Goal: Task Accomplishment & Management: Use online tool/utility

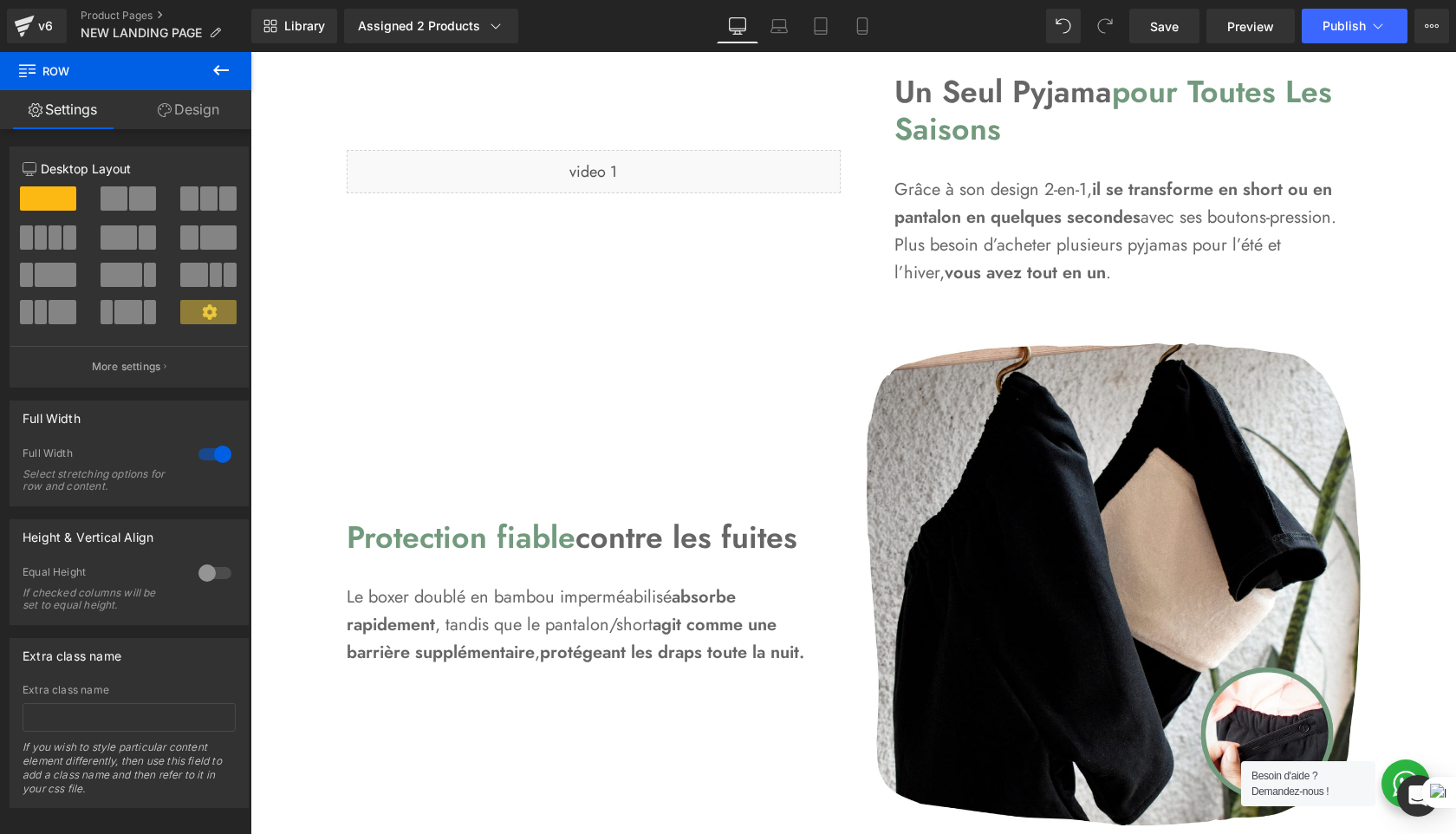
scroll to position [1746, 0]
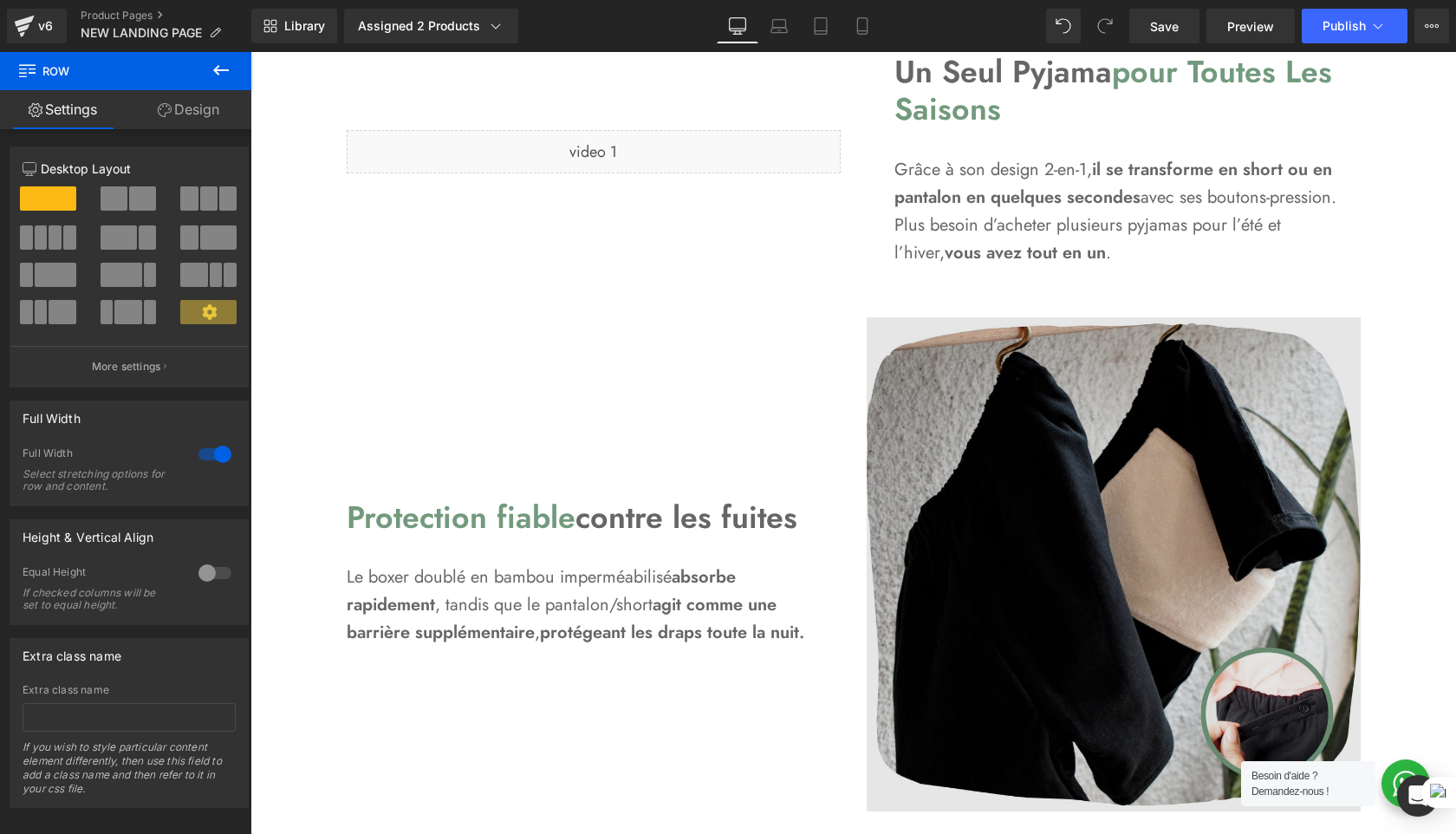
click at [1150, 648] on img at bounding box center [1114, 565] width 494 height 495
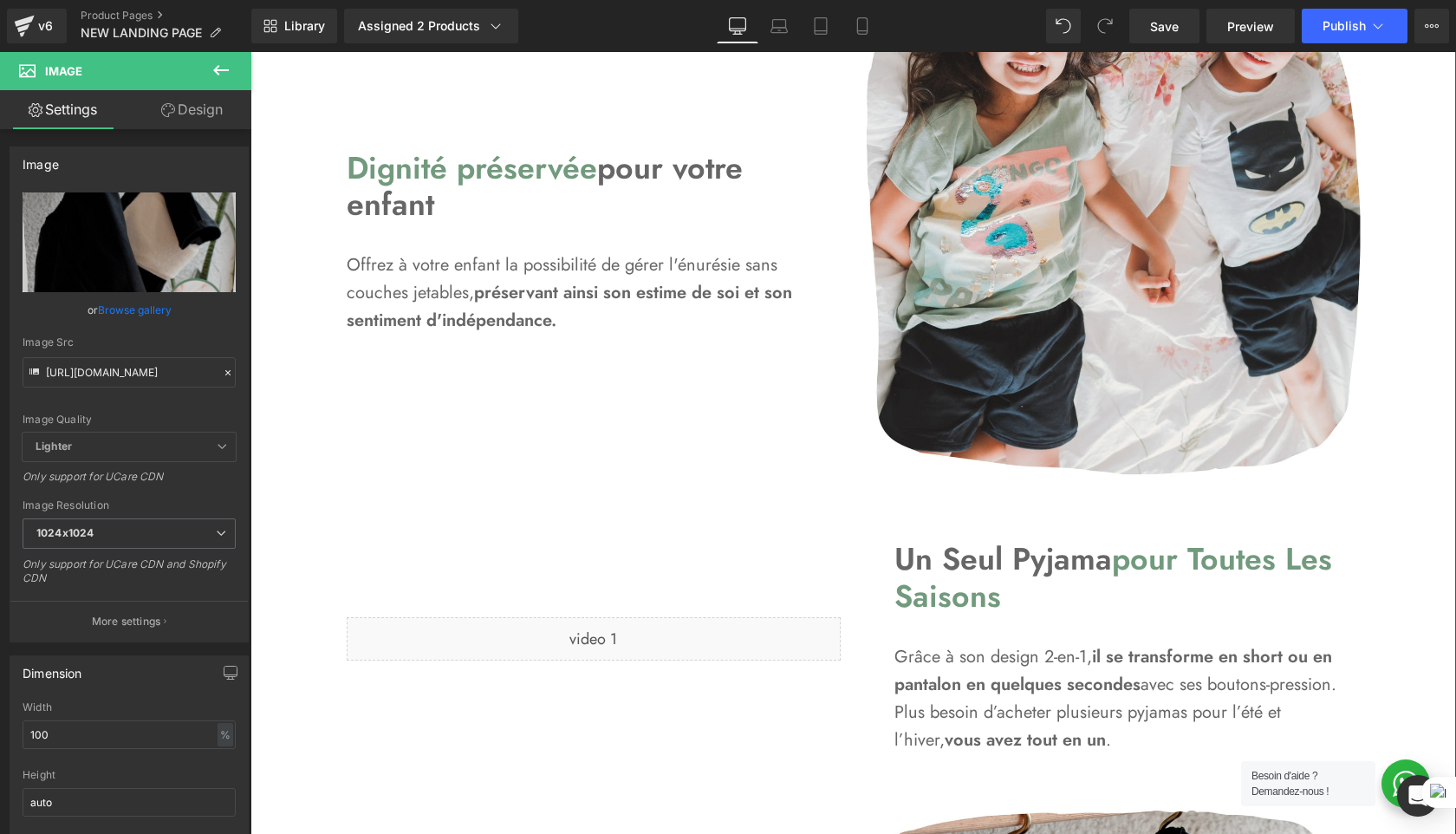
scroll to position [1257, 0]
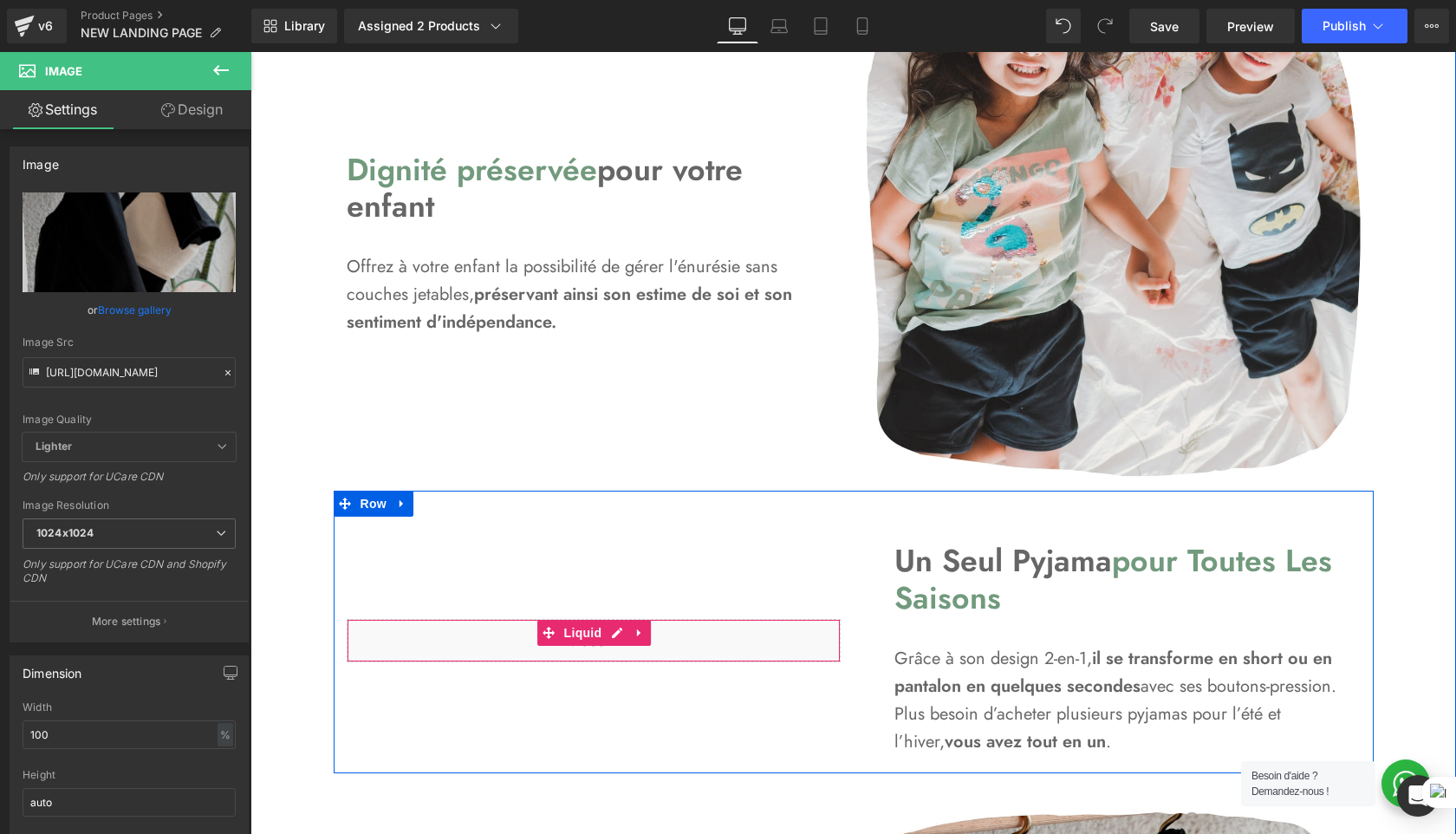
click at [705, 646] on div "Liquid" at bounding box center [594, 641] width 494 height 43
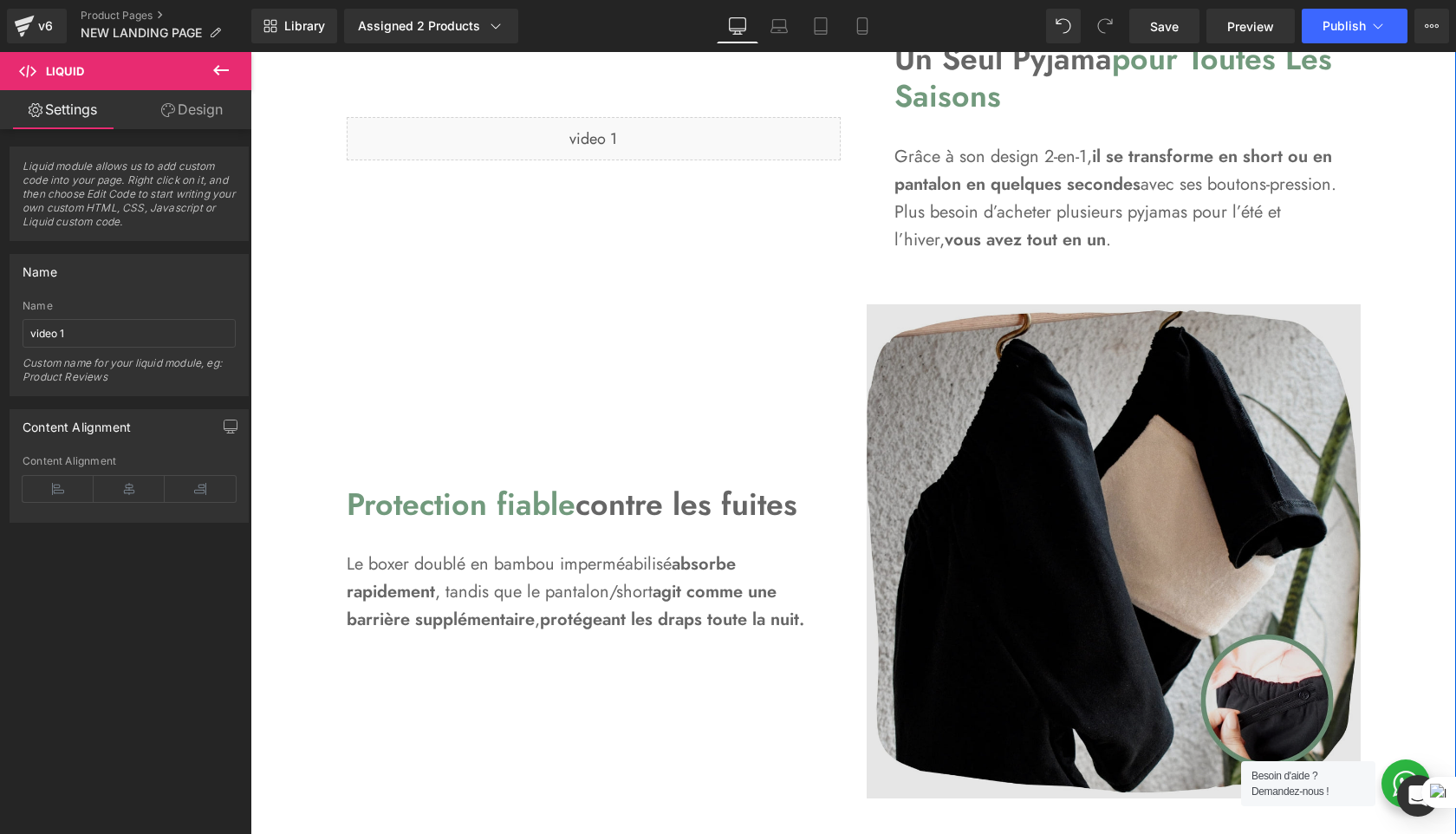
scroll to position [1764, 0]
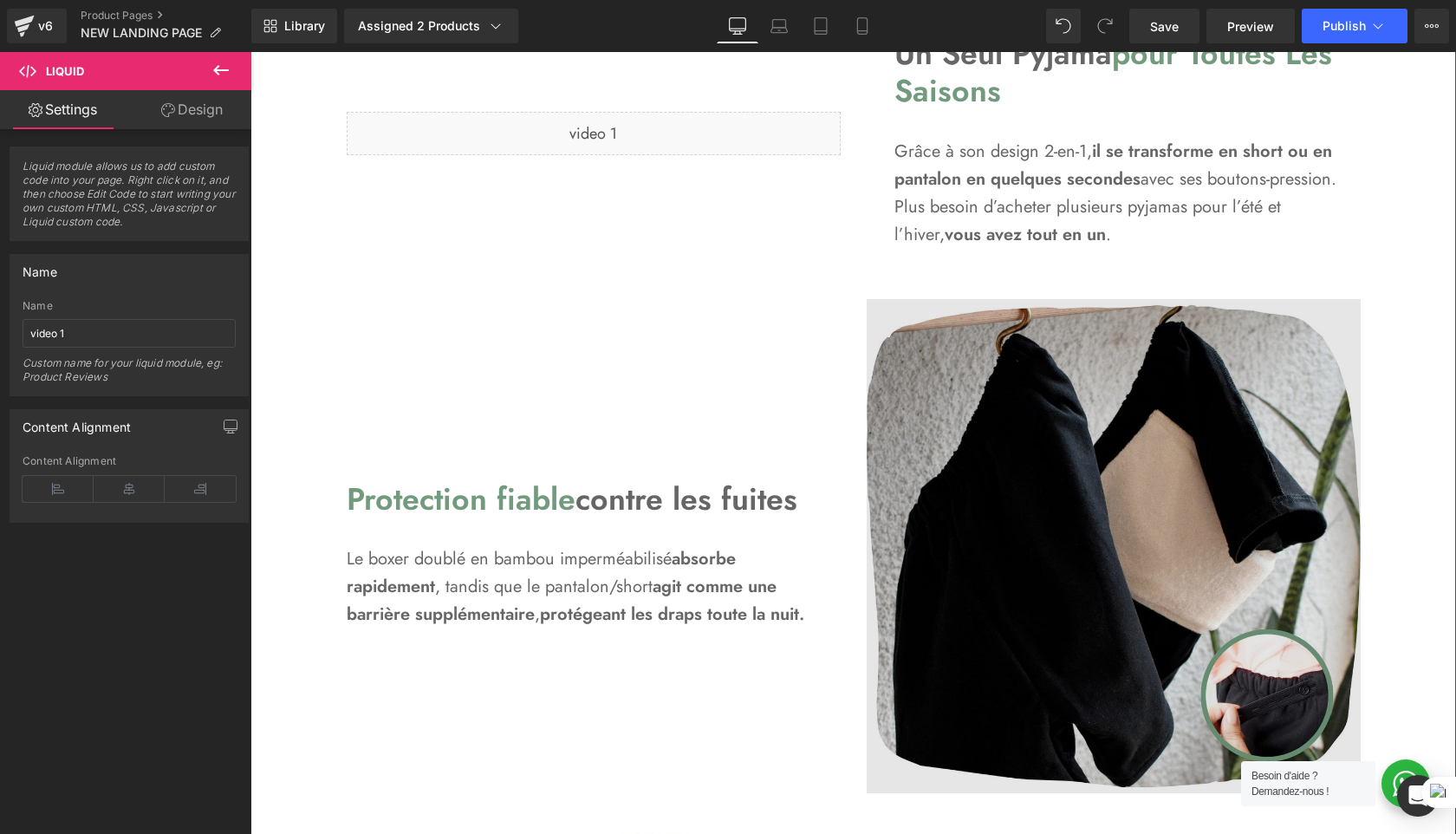
click at [1068, 614] on img at bounding box center [1114, 546] width 494 height 495
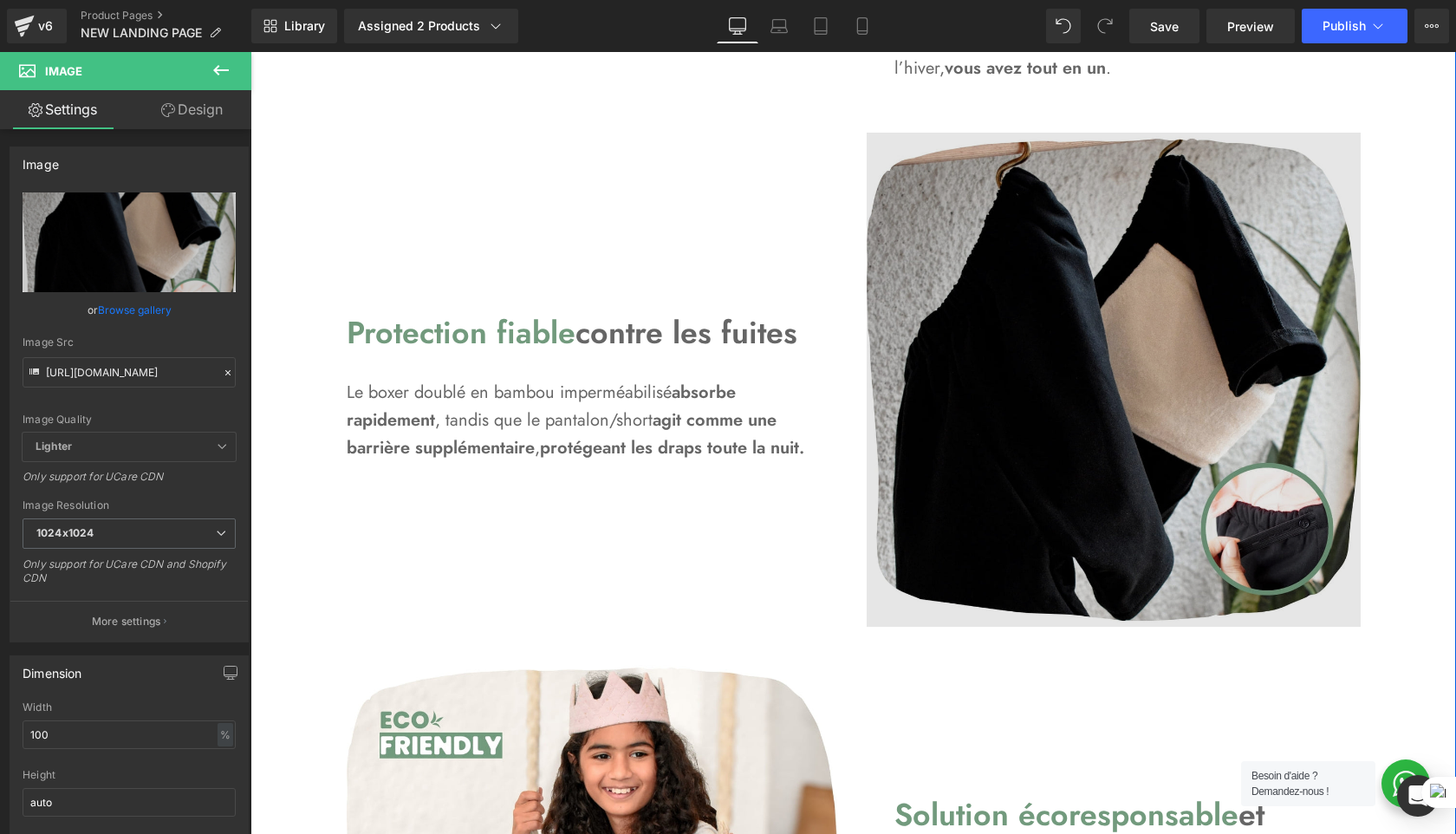
scroll to position [1914, 0]
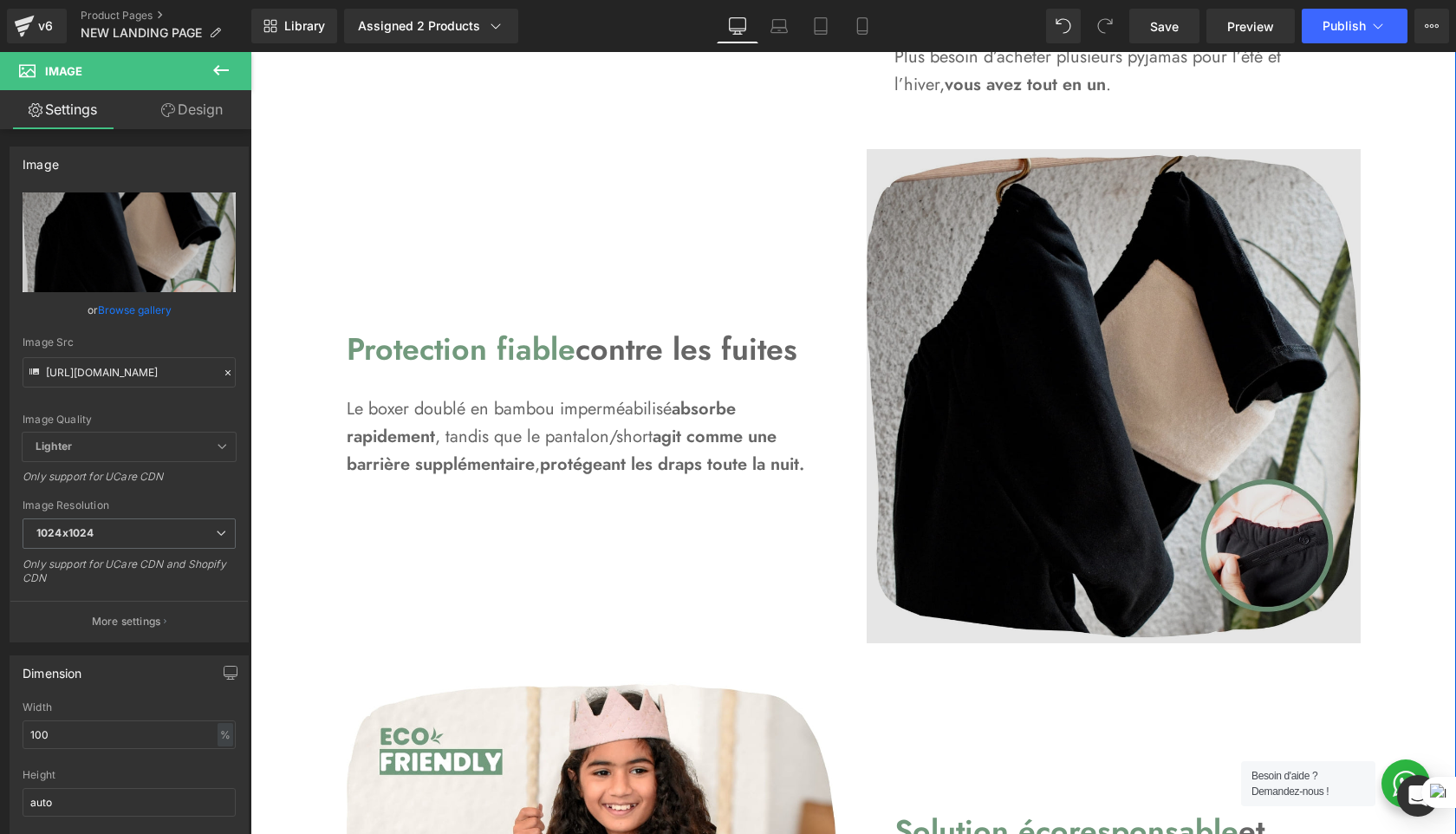
click at [1074, 399] on img at bounding box center [1114, 396] width 494 height 495
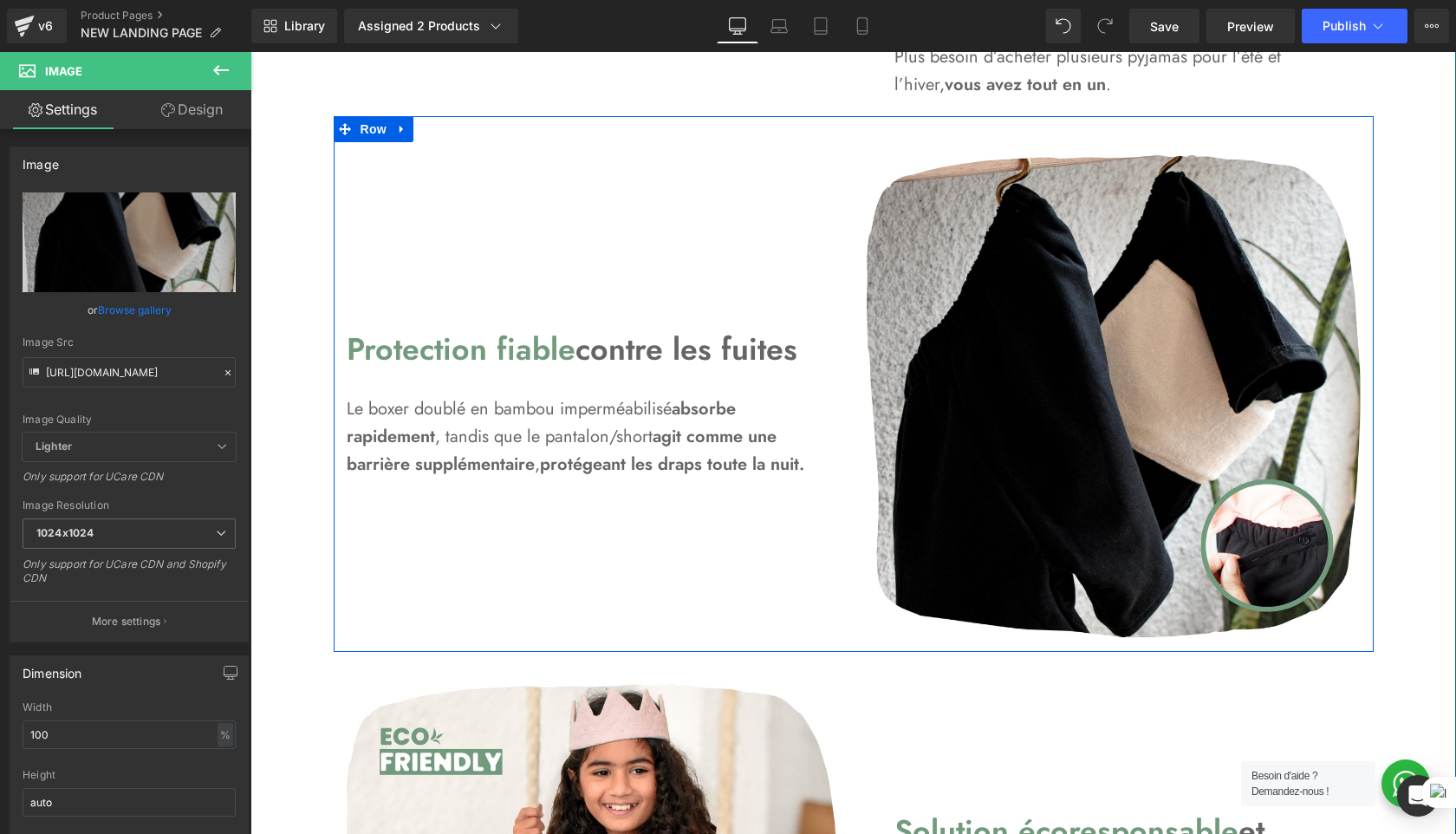
click at [814, 475] on div "Protection fiable contre les fuites Heading Le boxer doublé en bambou imperméab…" at bounding box center [594, 396] width 494 height 182
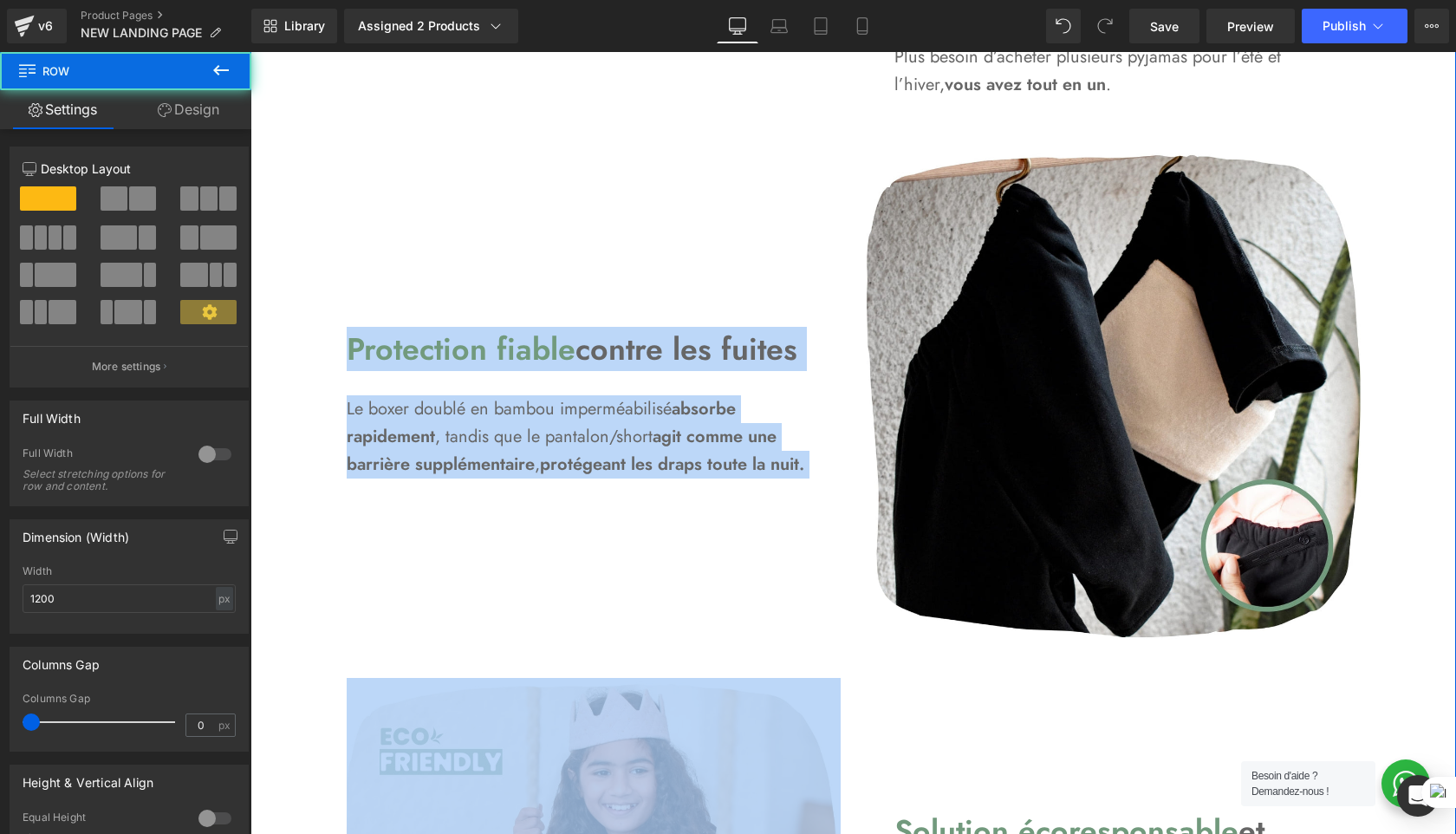
drag, startPoint x: 821, startPoint y: 470, endPoint x: 305, endPoint y: 321, distance: 537.1
click at [304, 321] on div "Image Dignité préservée pour votre enfant Heading Offrez à votre enfant la poss…" at bounding box center [853, 511] width 1205 height 2411
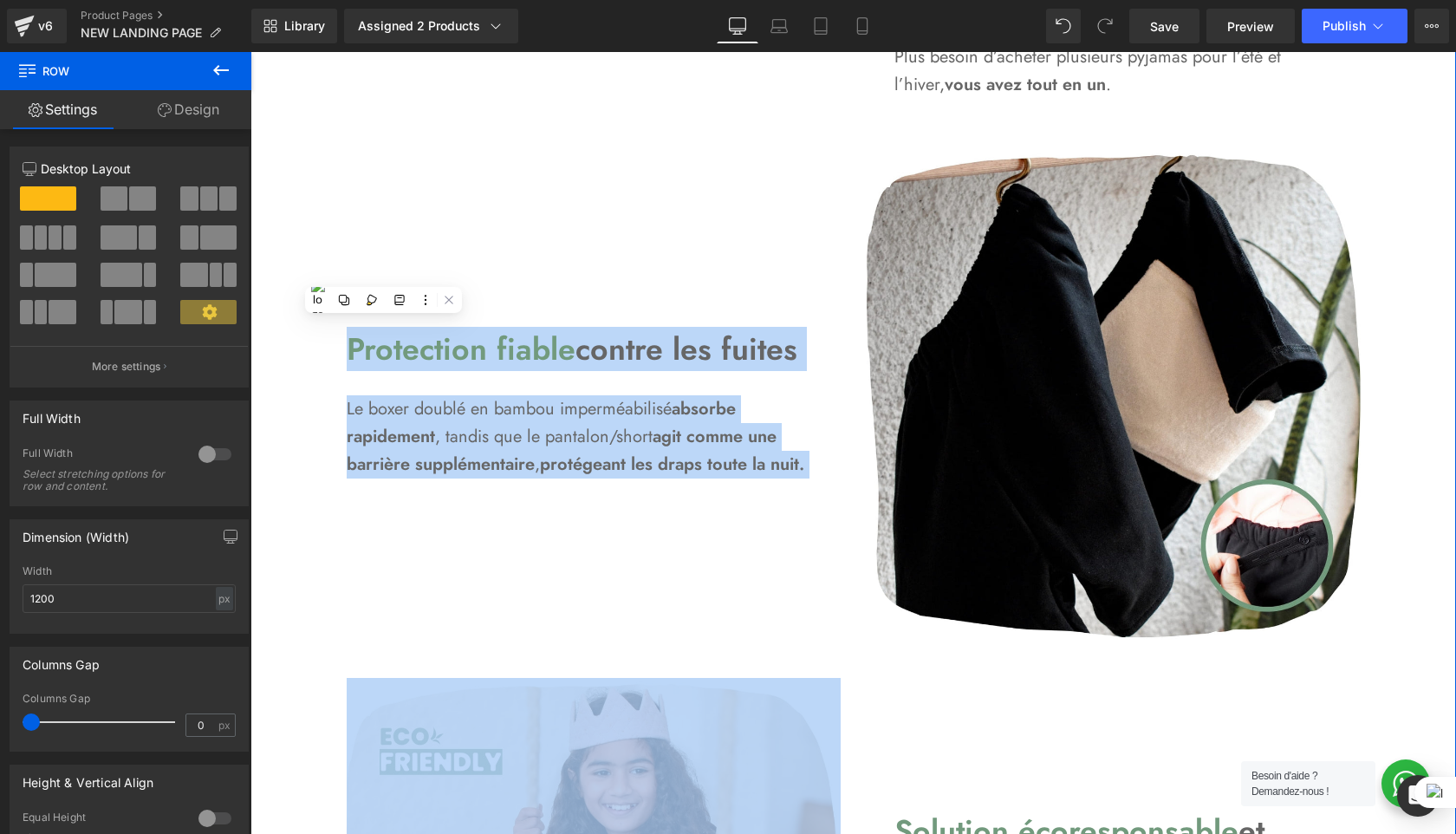
copy div "Protection fiable contre les fuites Heading Le boxer doublé en bambou imperméab…"
click at [588, 333] on div "Protection fiable contre les fuites Heading" at bounding box center [580, 349] width 466 height 37
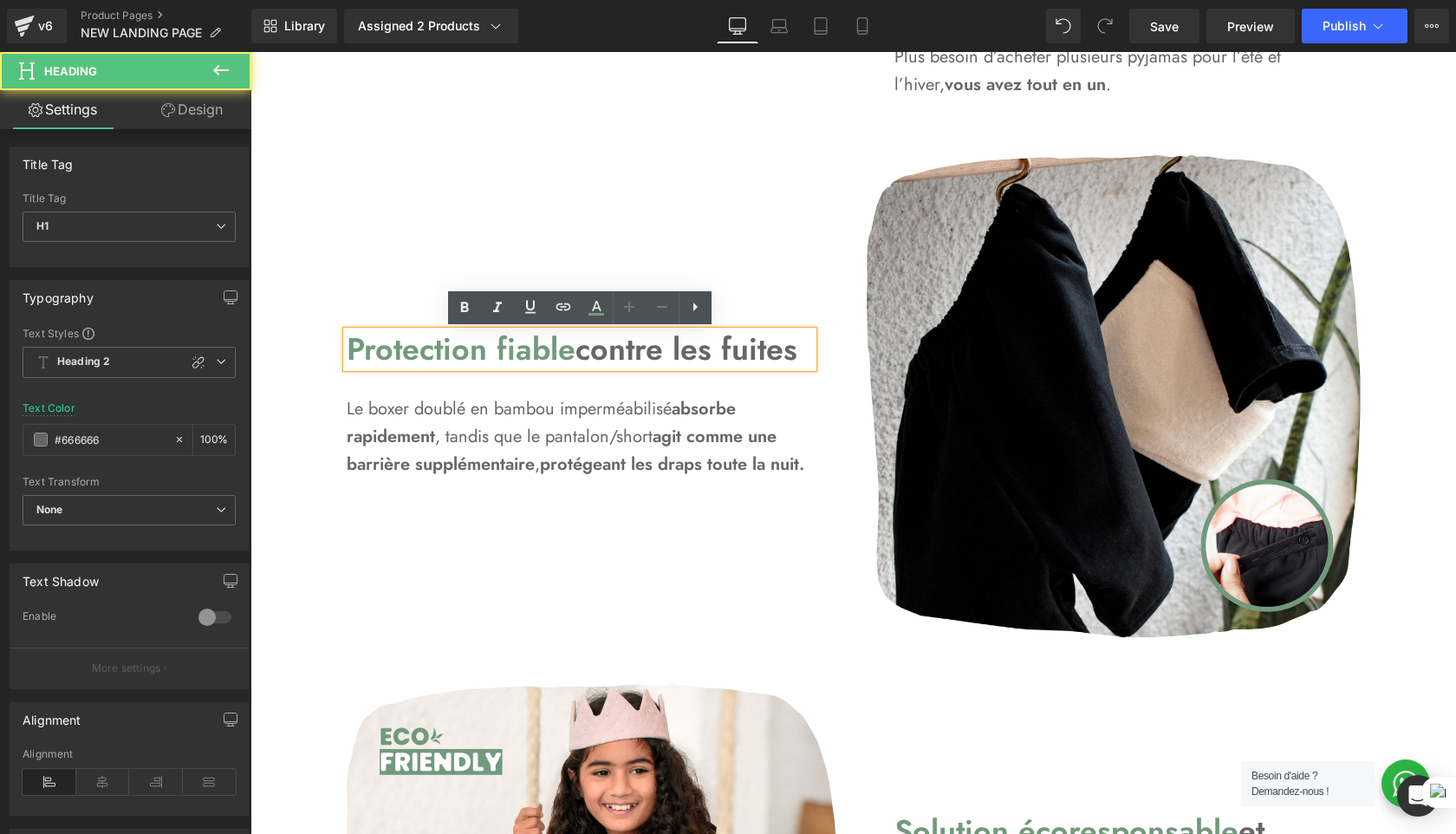
click at [609, 267] on div "Protection fiable contre les fuites Heading Le boxer doublé en bambou imperméab…" at bounding box center [594, 396] width 520 height 495
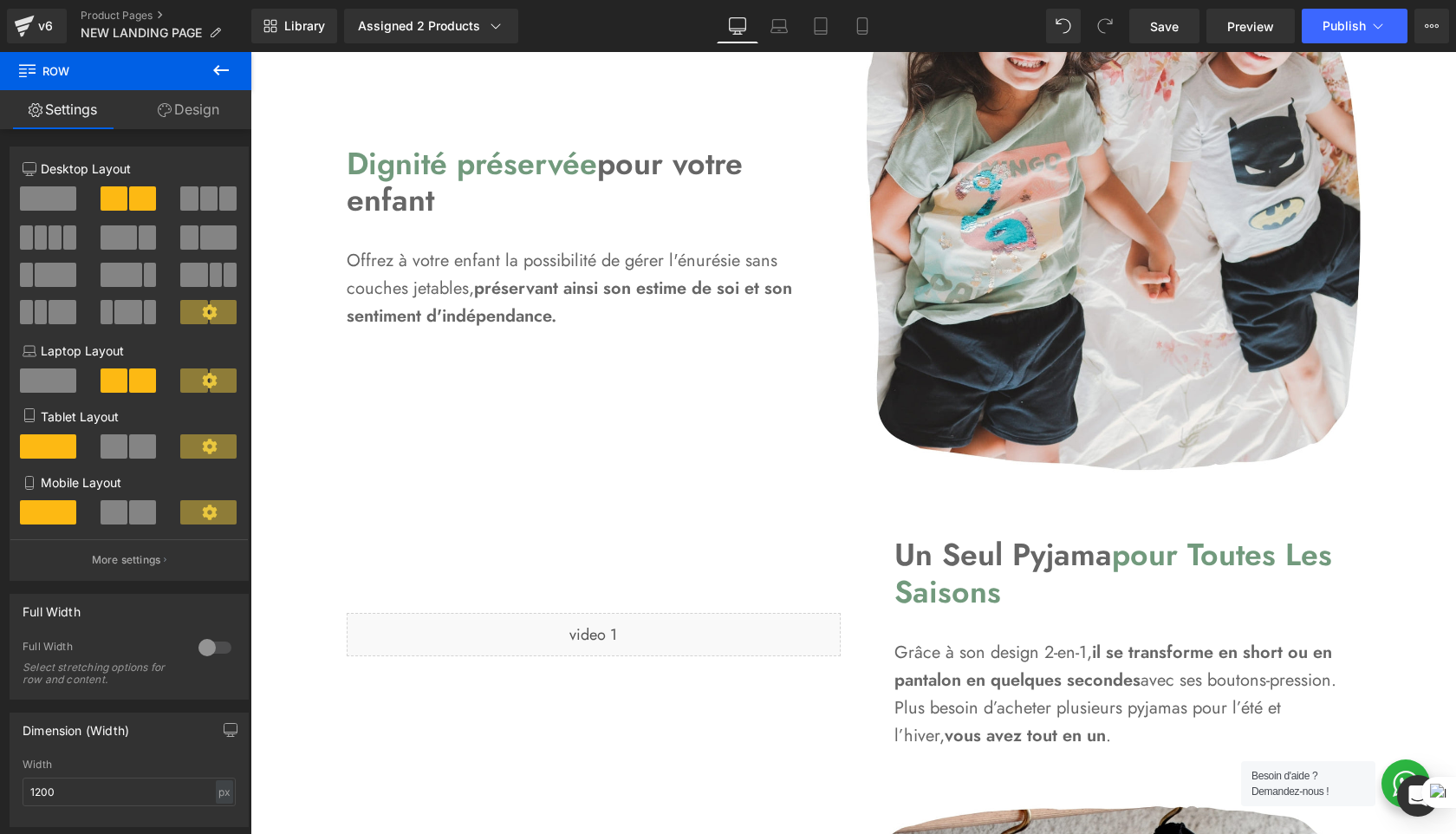
scroll to position [1312, 0]
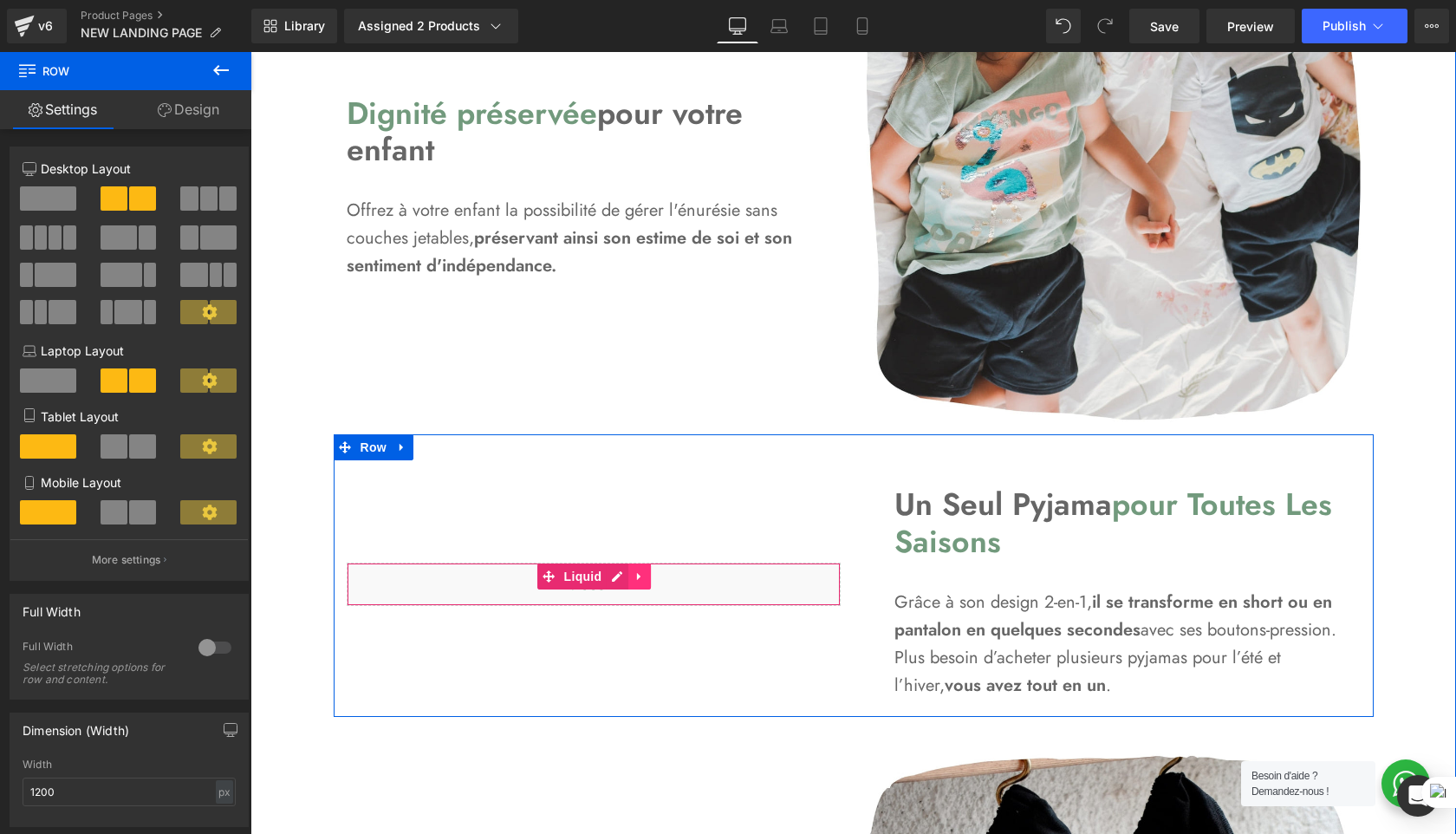
click at [644, 587] on link at bounding box center [640, 577] width 23 height 26
click at [631, 580] on icon at bounding box center [628, 576] width 12 height 12
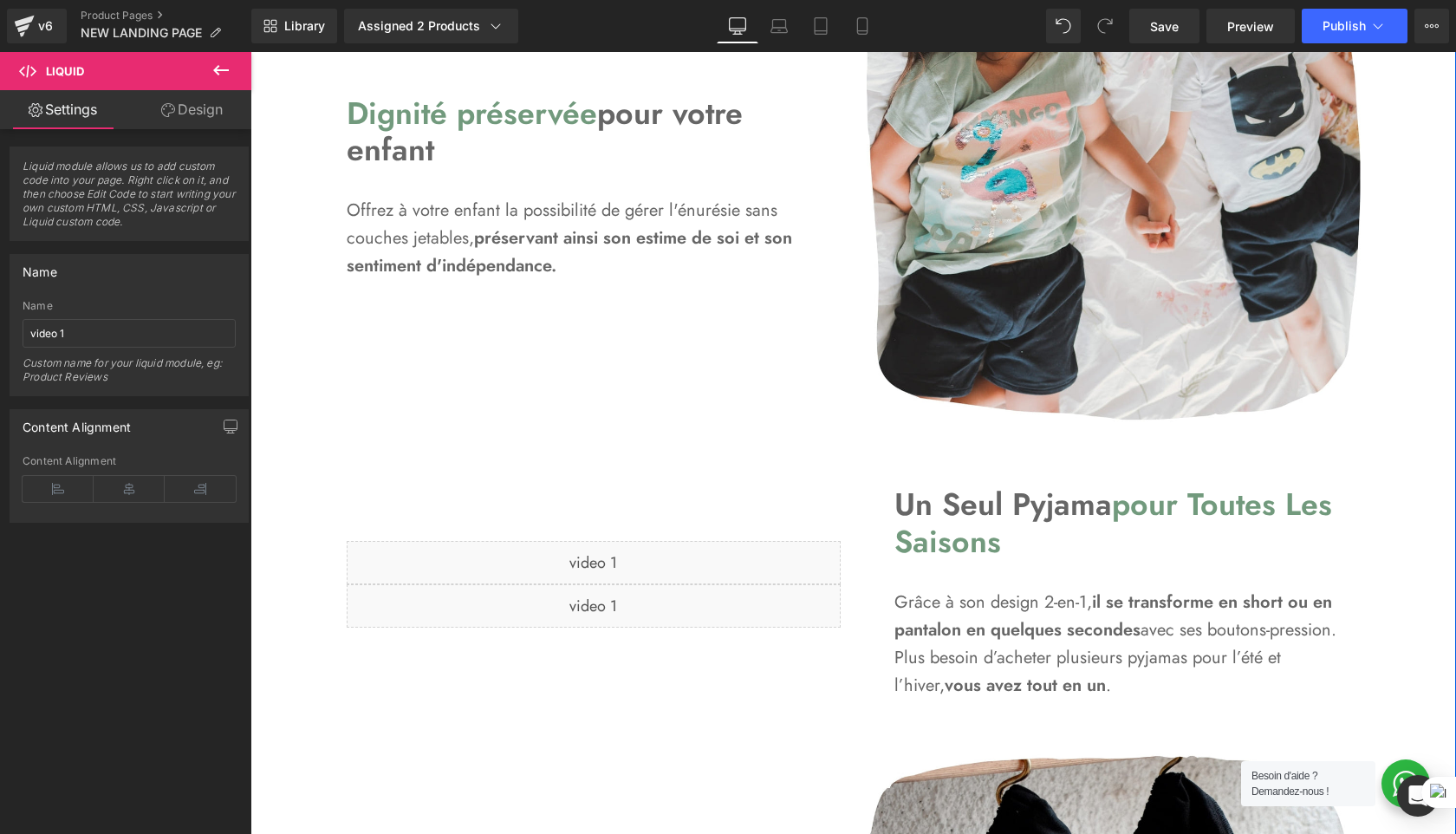
drag, startPoint x: 686, startPoint y: 610, endPoint x: 673, endPoint y: 659, distance: 50.7
click at [673, 659] on div "Liquid Liquid" at bounding box center [594, 583] width 520 height 247
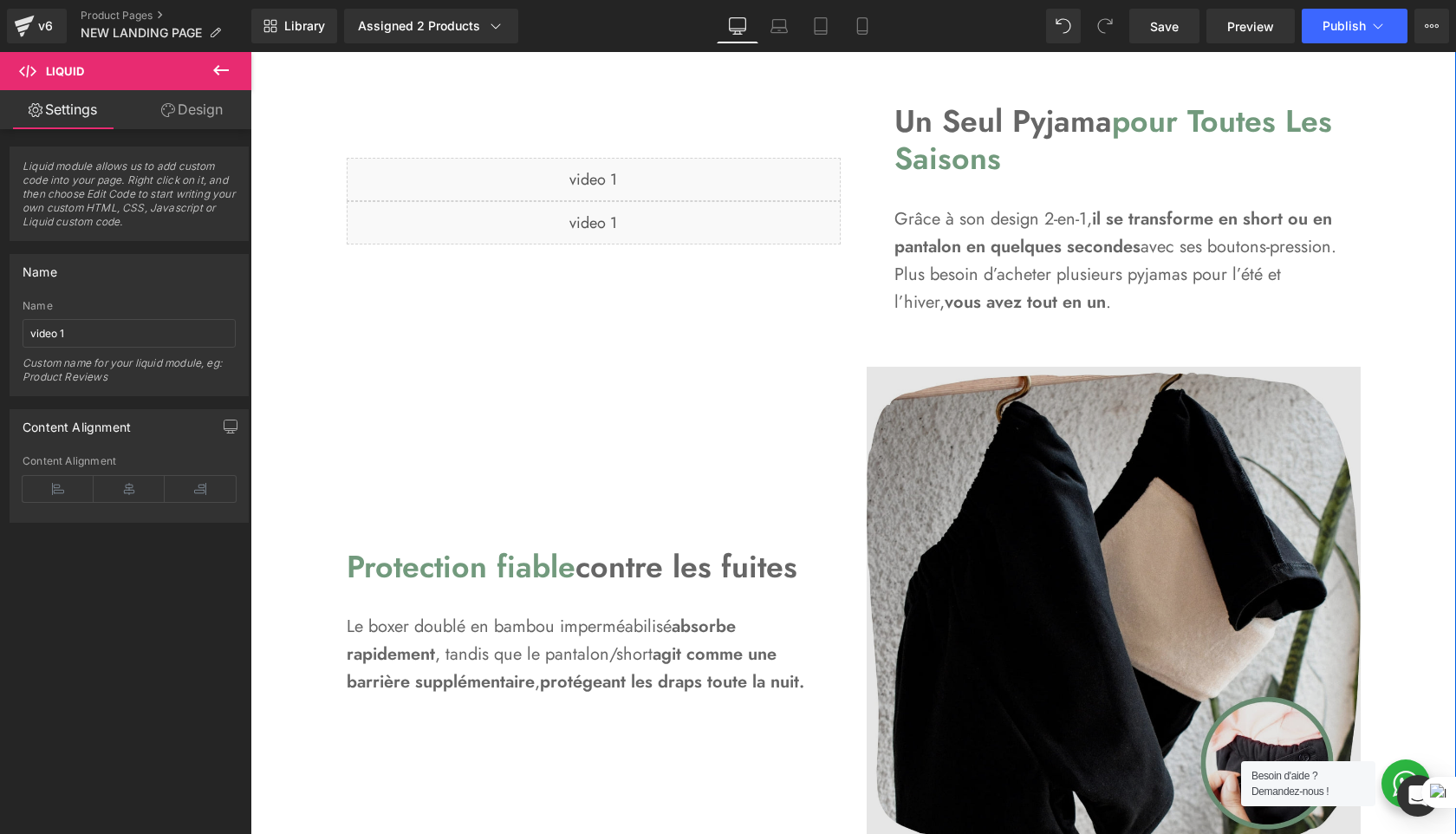
scroll to position [1700, 0]
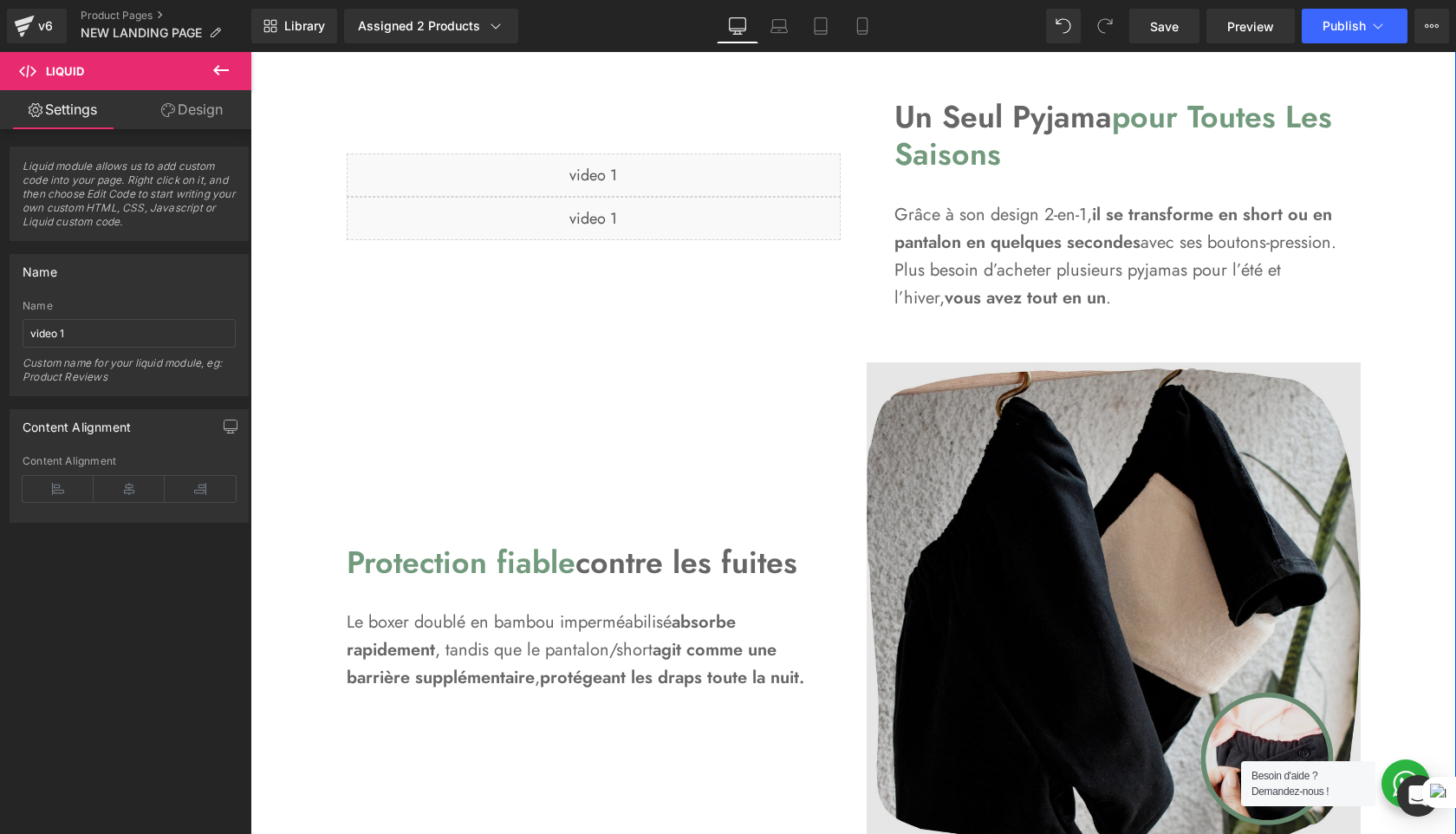
click at [1038, 528] on img at bounding box center [1114, 609] width 494 height 495
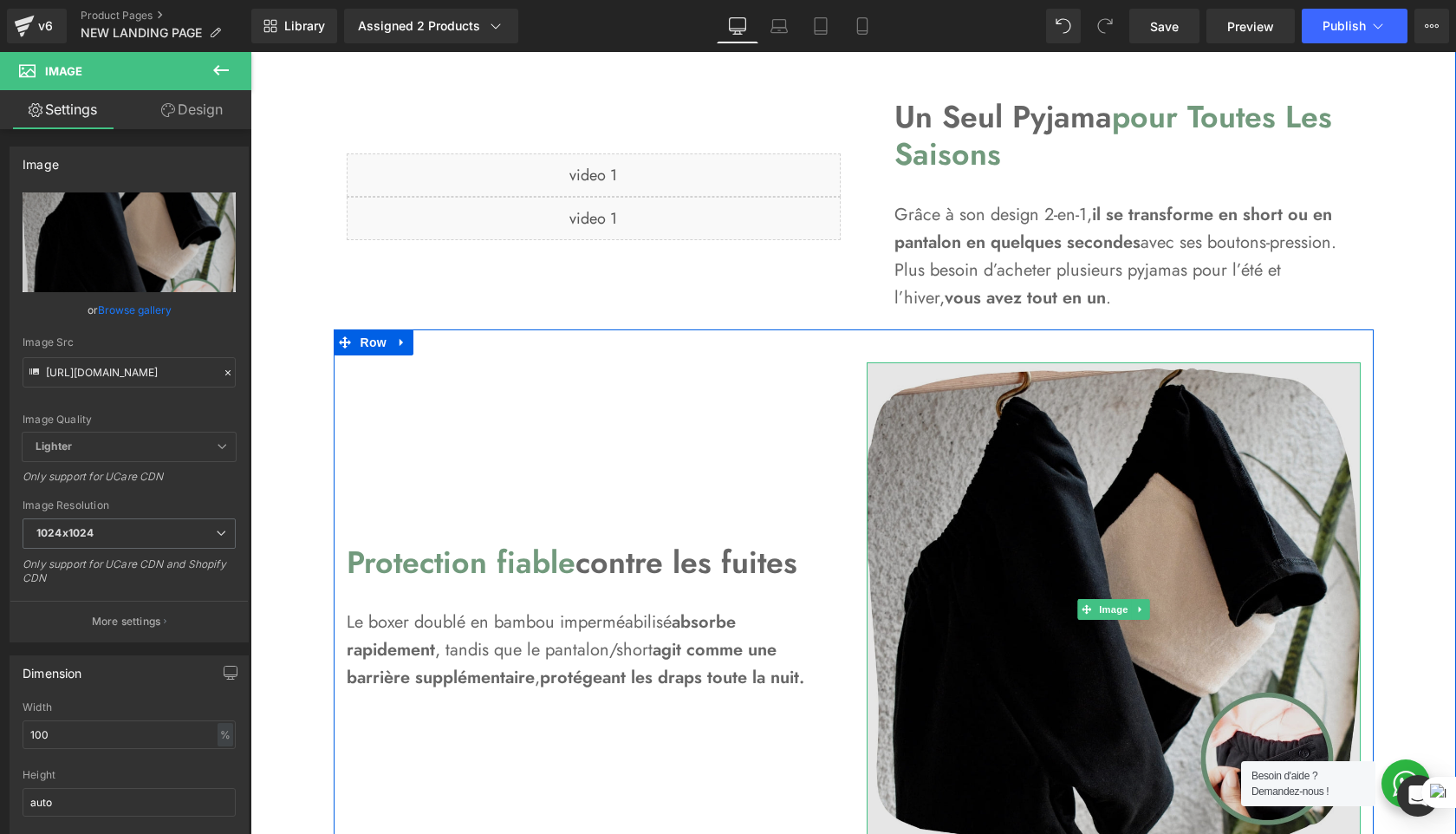
click at [1038, 528] on img at bounding box center [1114, 609] width 494 height 495
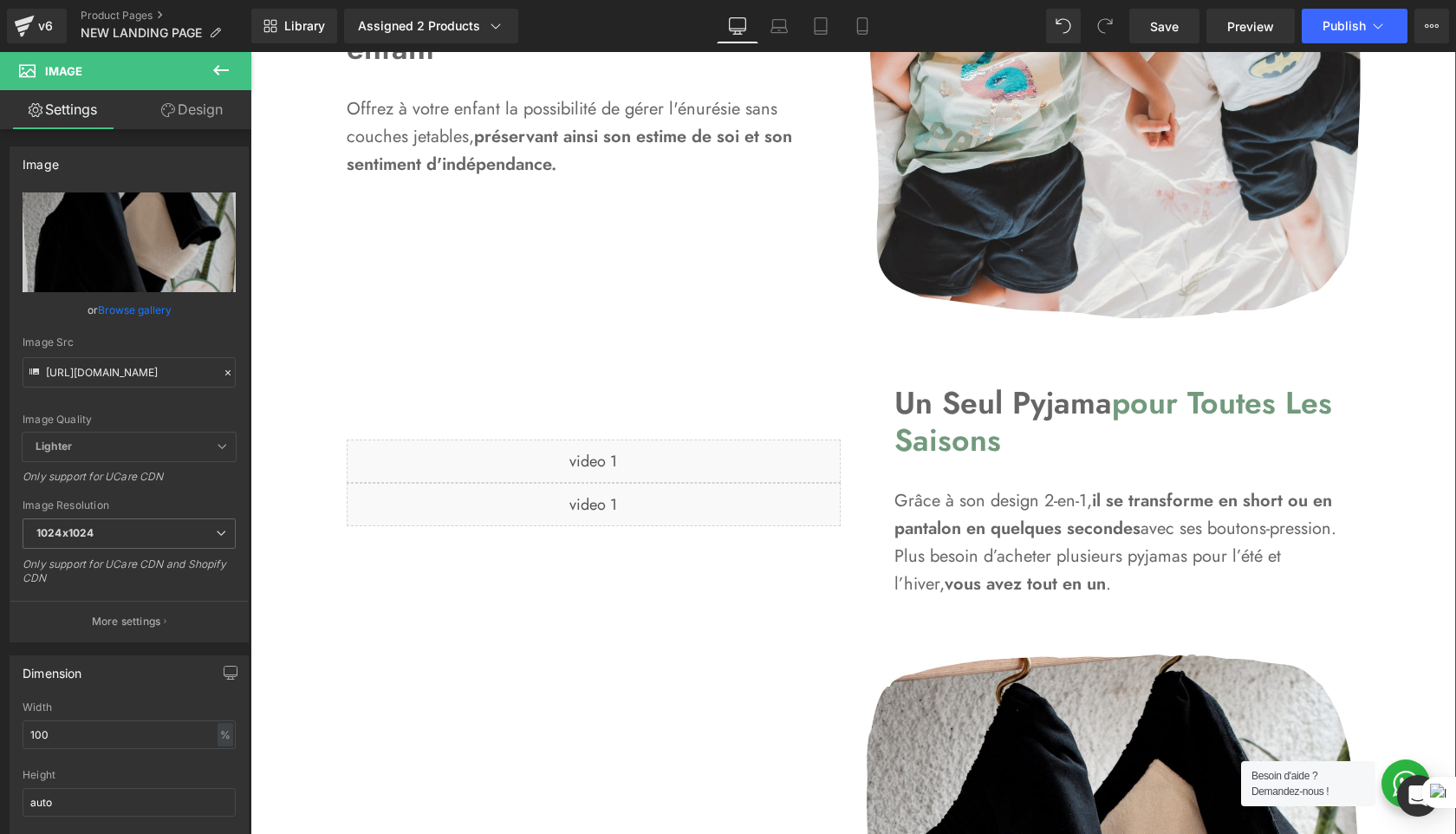
scroll to position [1392, 0]
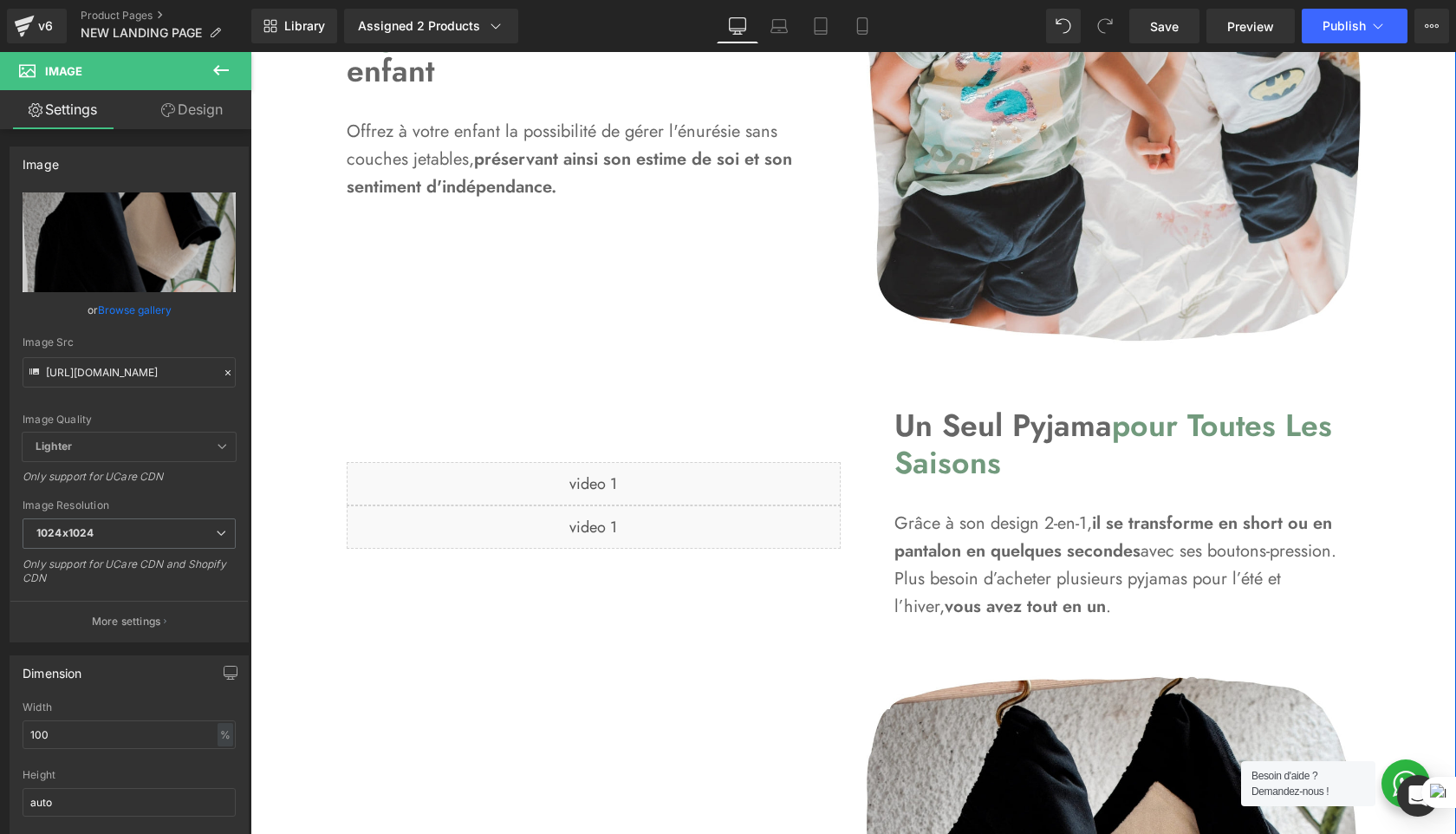
click at [650, 526] on div "Liquid" at bounding box center [594, 528] width 494 height 43
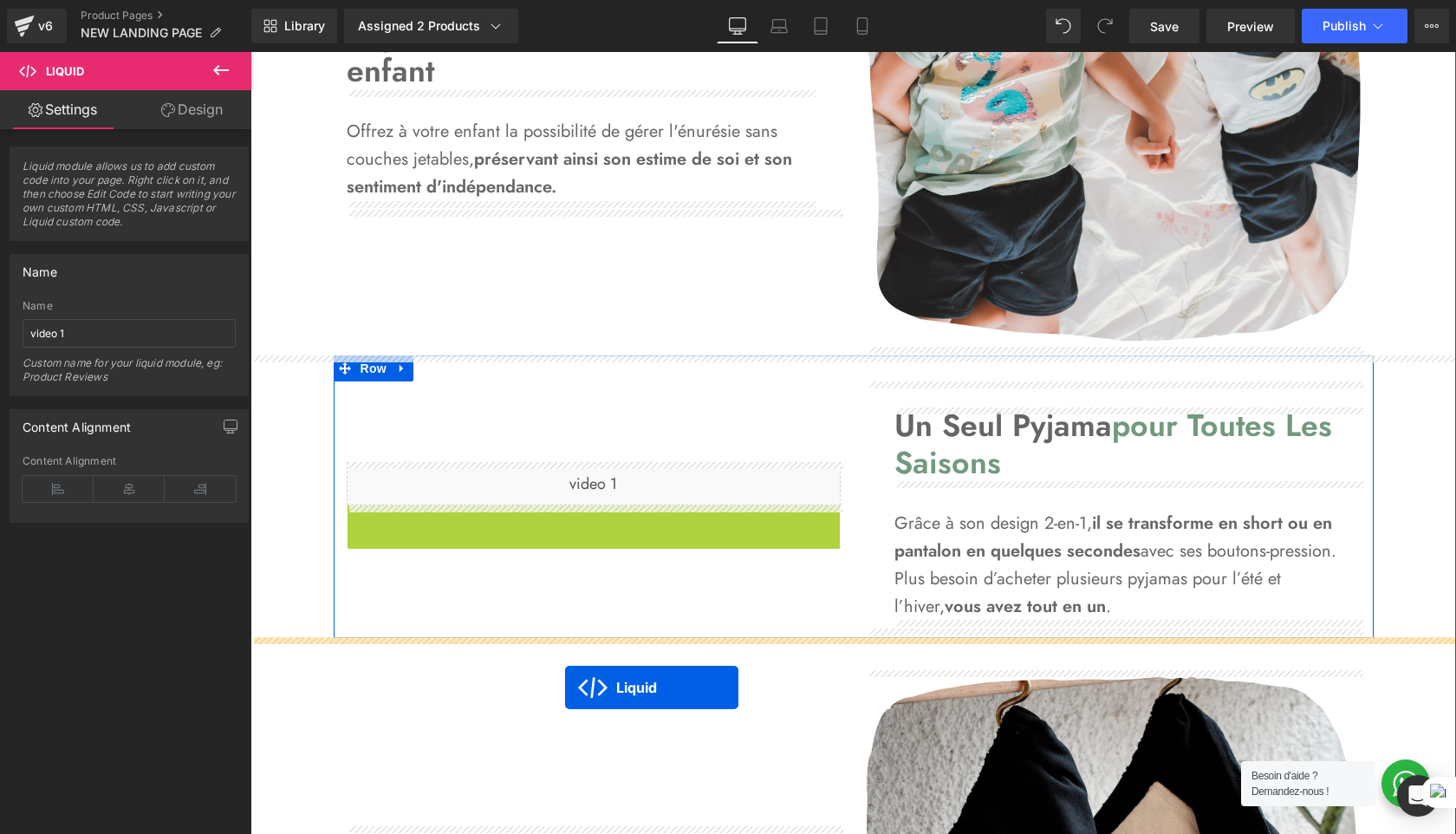
drag, startPoint x: 555, startPoint y: 521, endPoint x: 571, endPoint y: 688, distance: 167.8
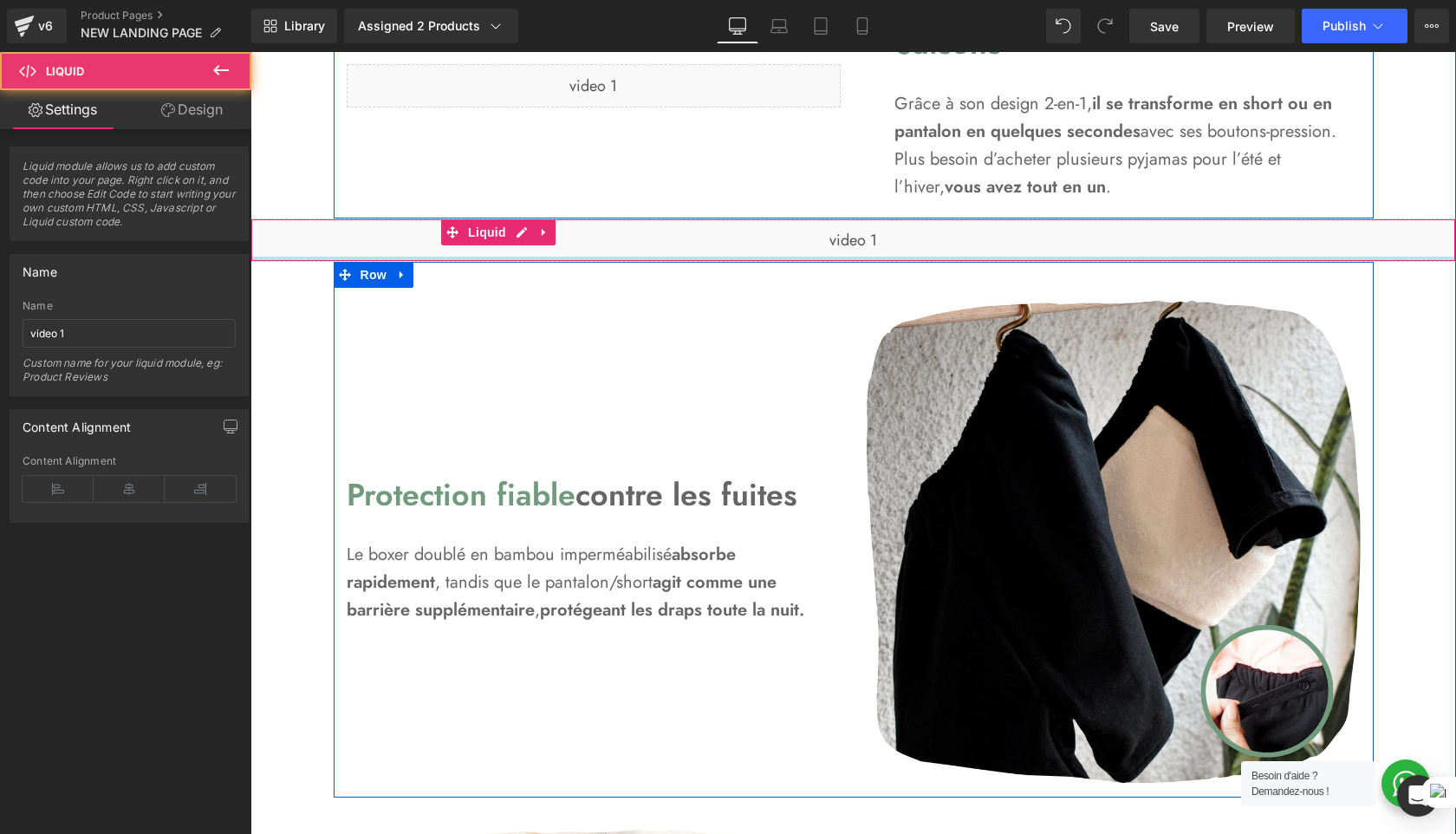
scroll to position [1814, 0]
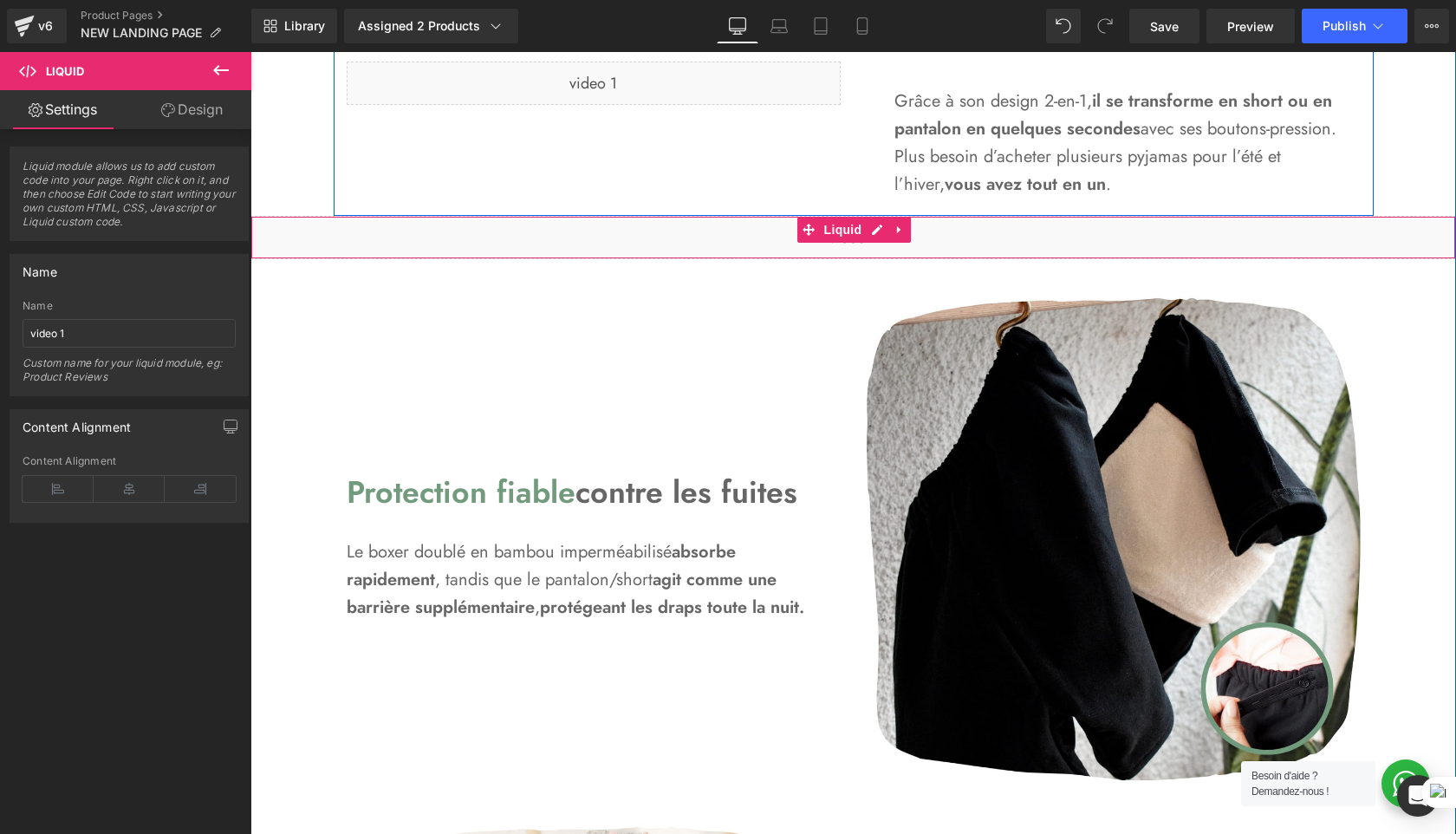
click at [727, 244] on div "Liquid" at bounding box center [853, 237] width 1205 height 43
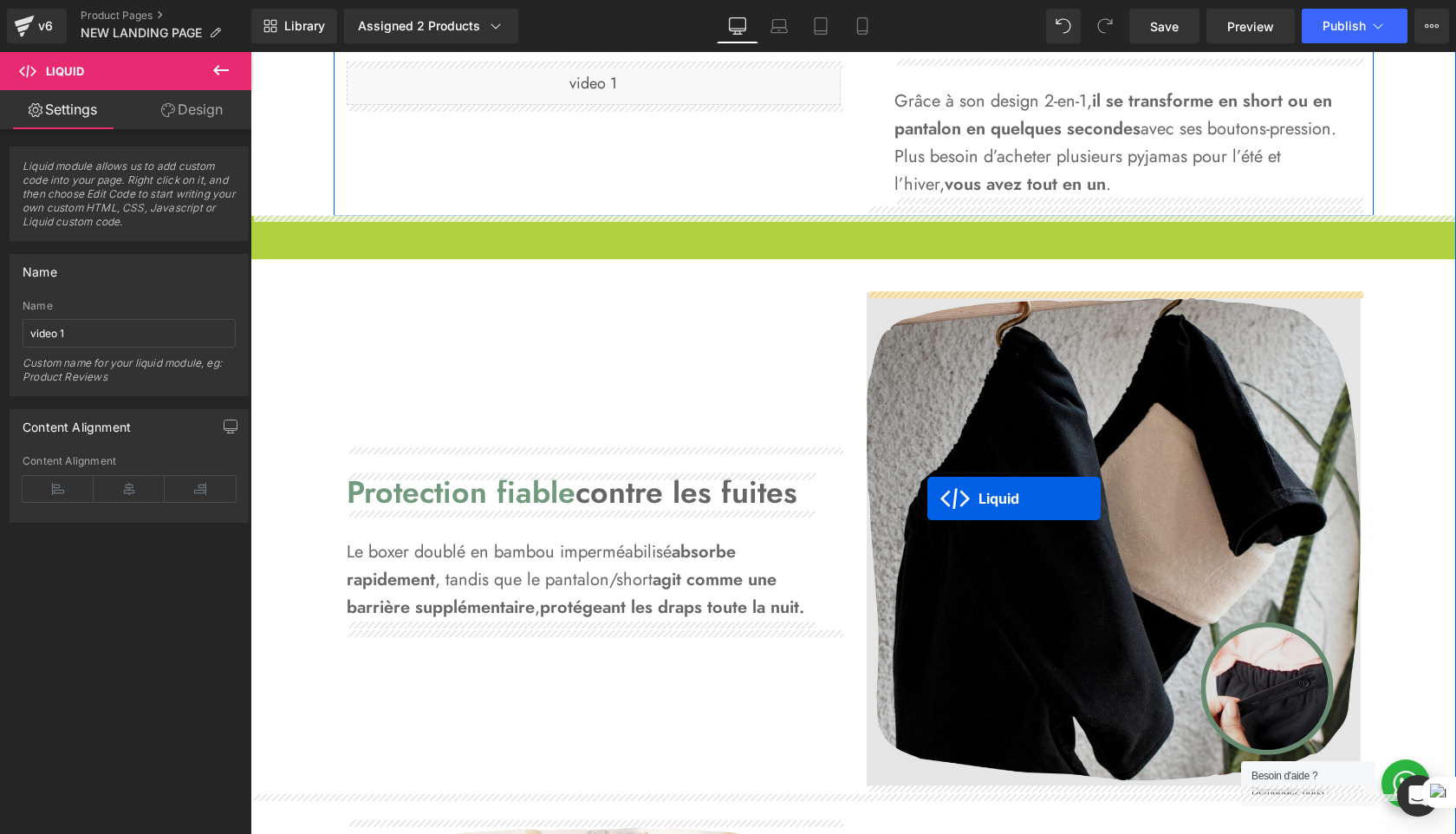
drag, startPoint x: 808, startPoint y: 232, endPoint x: 927, endPoint y: 498, distance: 291.4
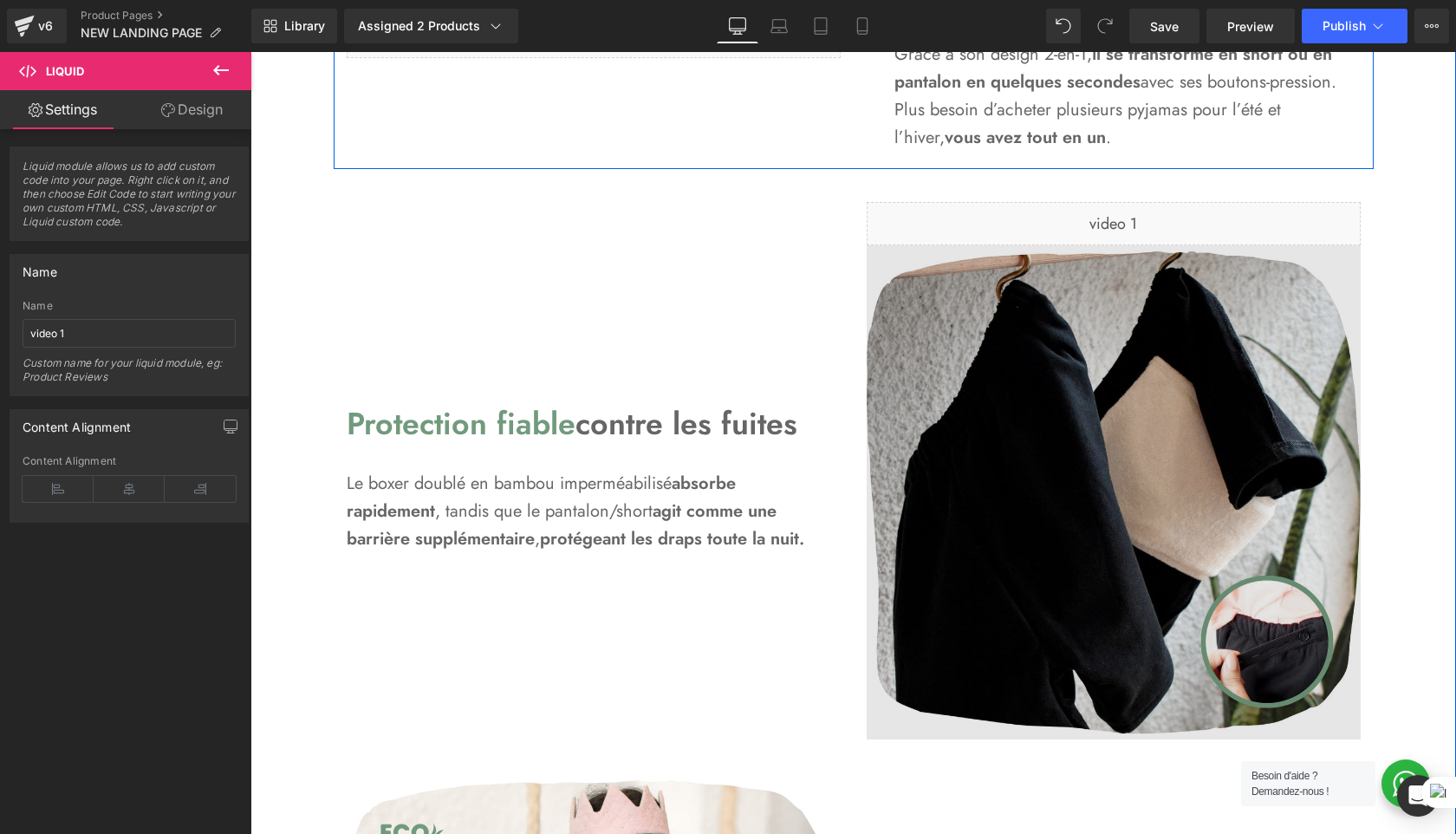
scroll to position [1863, 0]
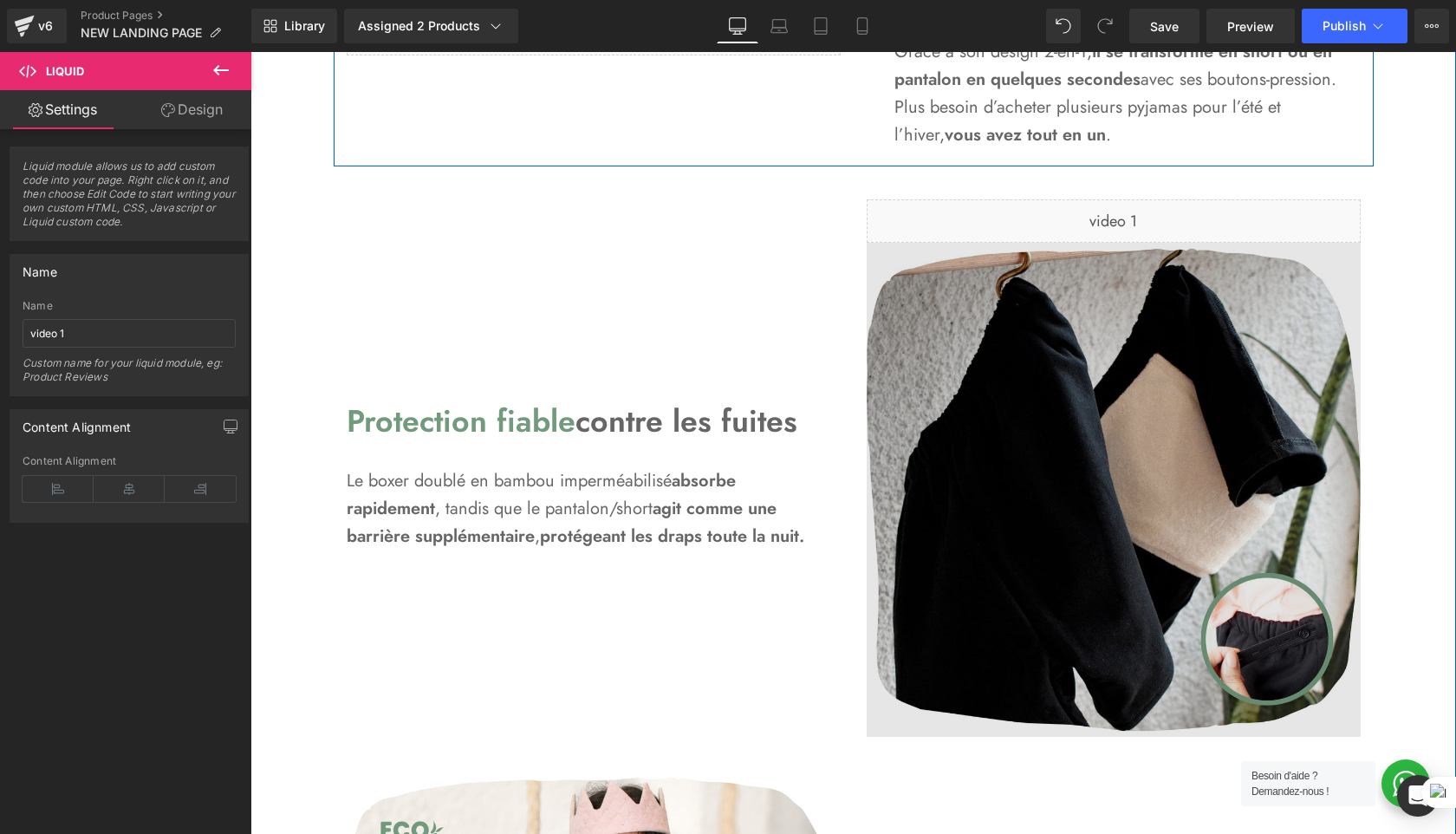
click at [1006, 486] on img at bounding box center [1114, 490] width 494 height 495
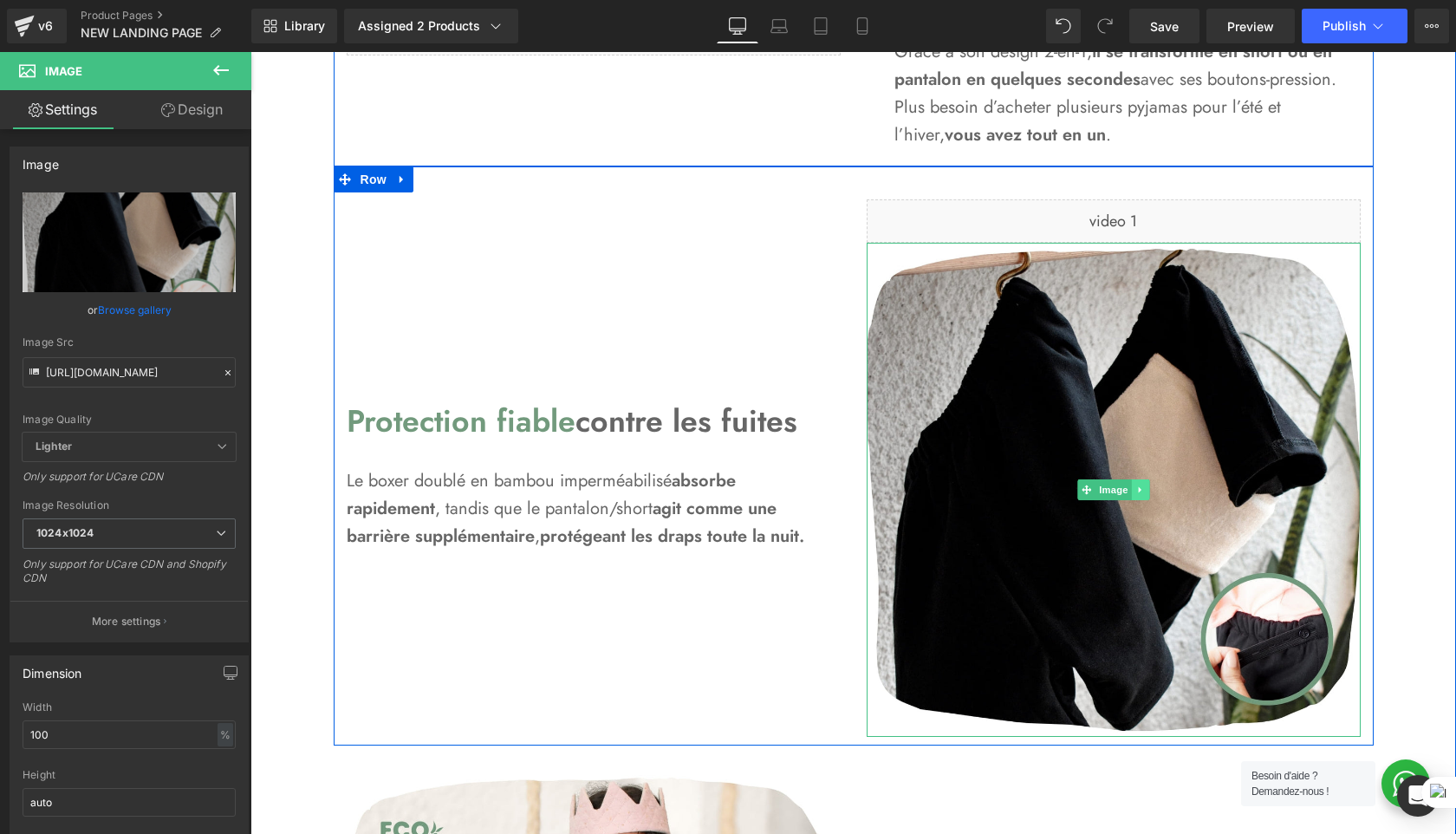
click at [1145, 493] on icon at bounding box center [1140, 490] width 9 height 10
click at [1153, 492] on icon at bounding box center [1149, 490] width 9 height 9
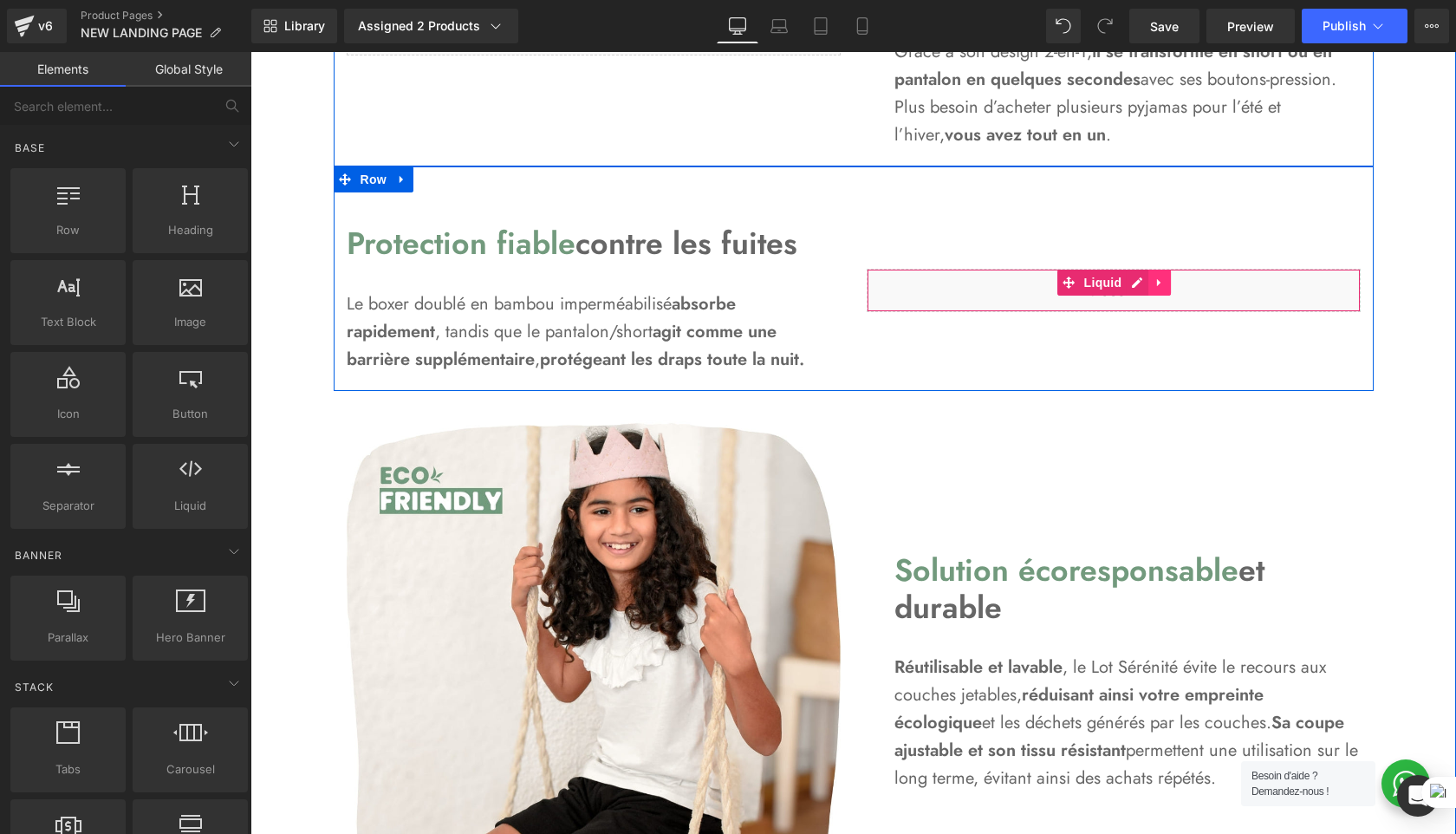
click at [1155, 296] on link at bounding box center [1160, 283] width 23 height 26
click at [979, 292] on div "Liquid" at bounding box center [1114, 290] width 494 height 43
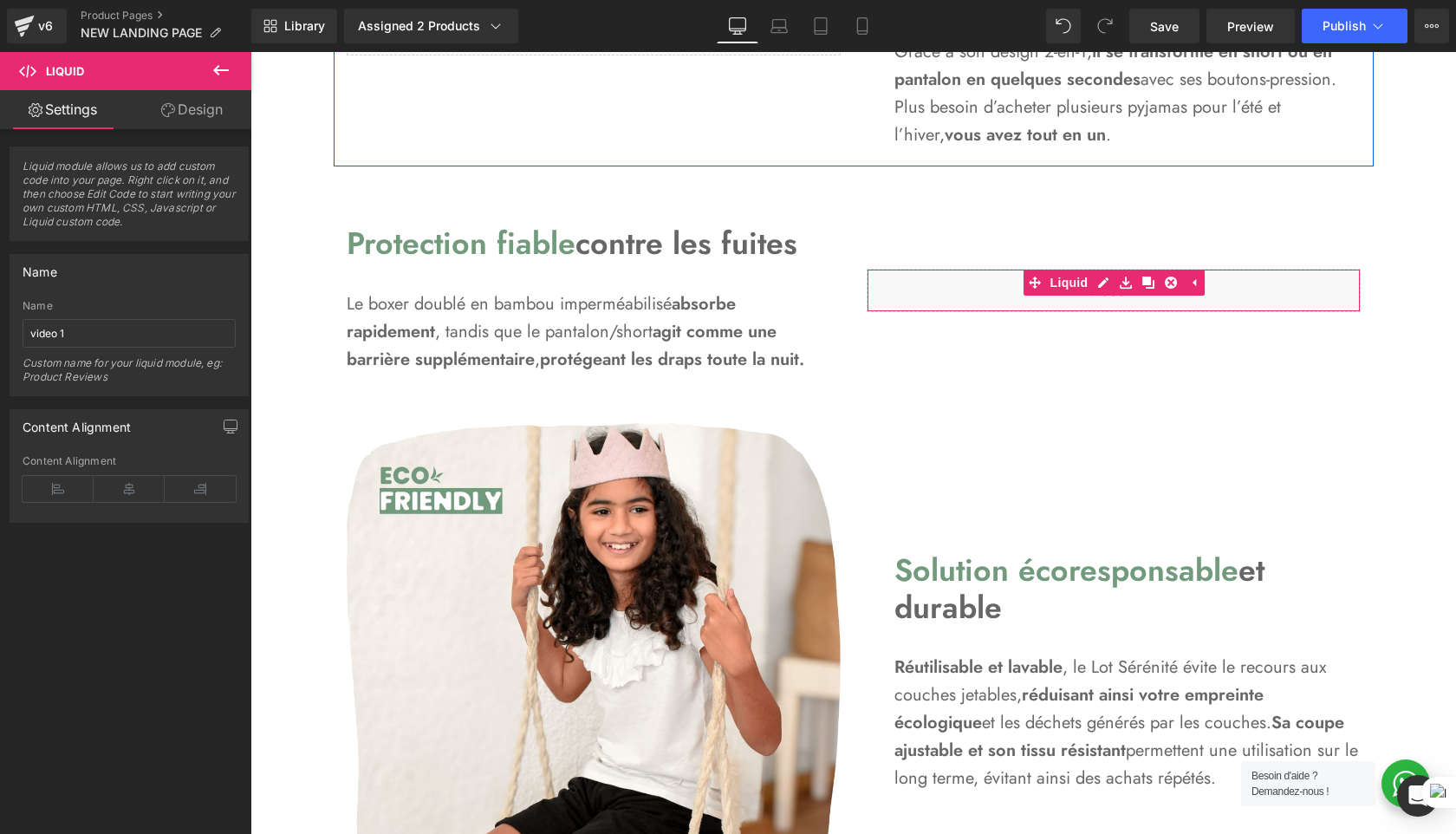
click at [200, 107] on link "Design" at bounding box center [192, 109] width 126 height 39
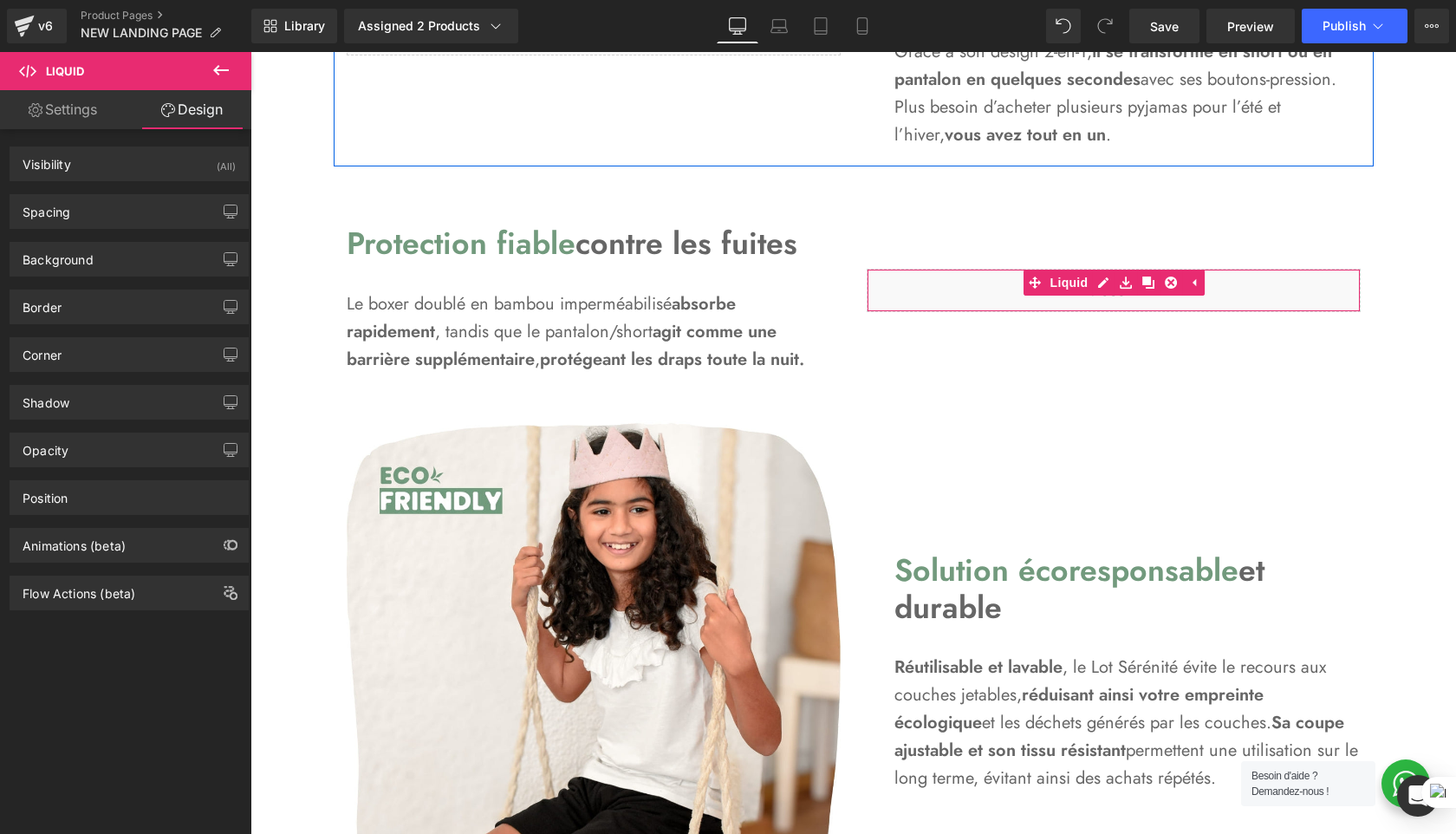
click at [103, 117] on link "Settings" at bounding box center [62, 109] width 126 height 39
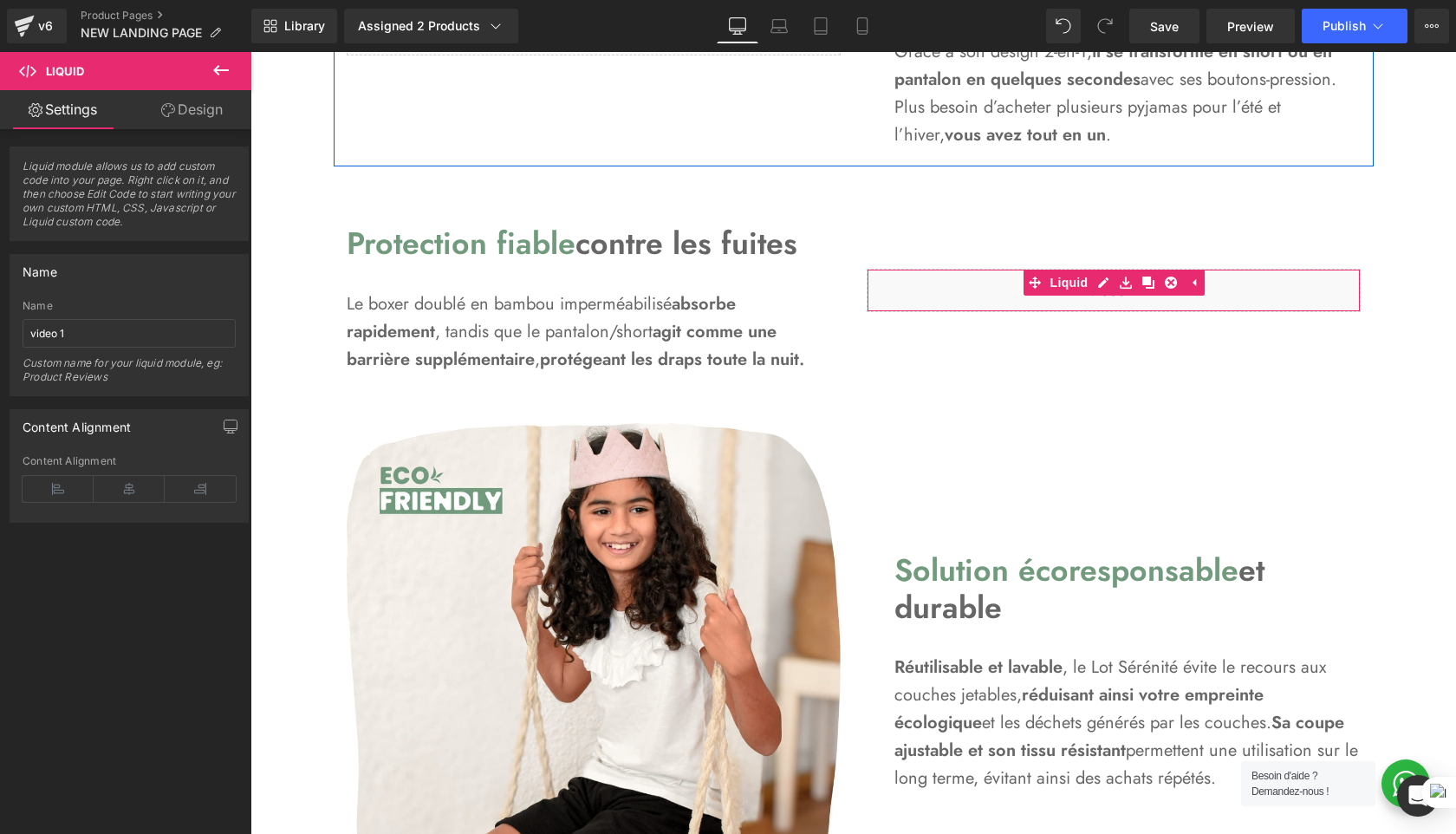
click at [183, 112] on link "Design" at bounding box center [192, 109] width 126 height 39
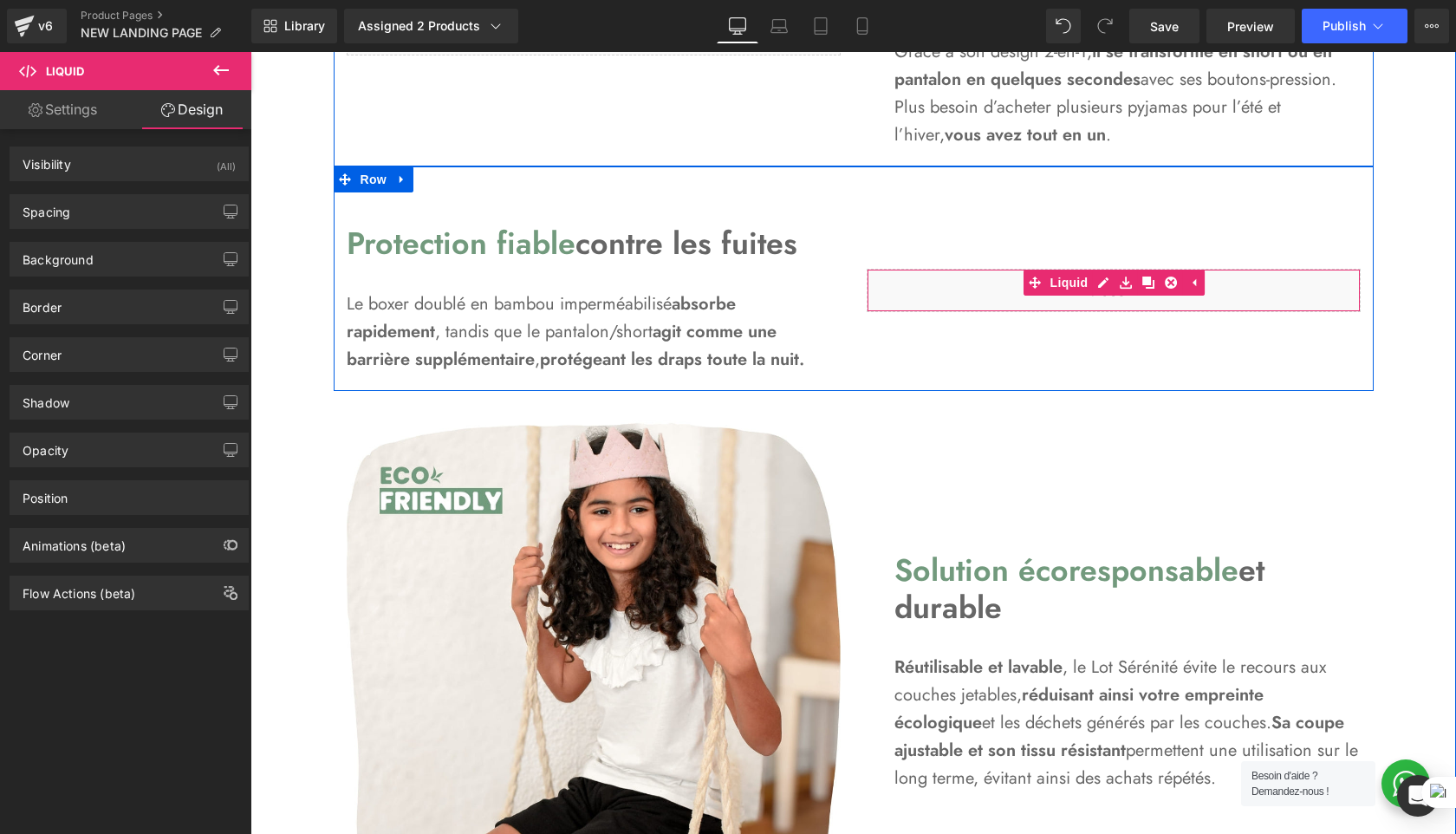
click at [1010, 312] on div "Liquid" at bounding box center [1114, 290] width 494 height 43
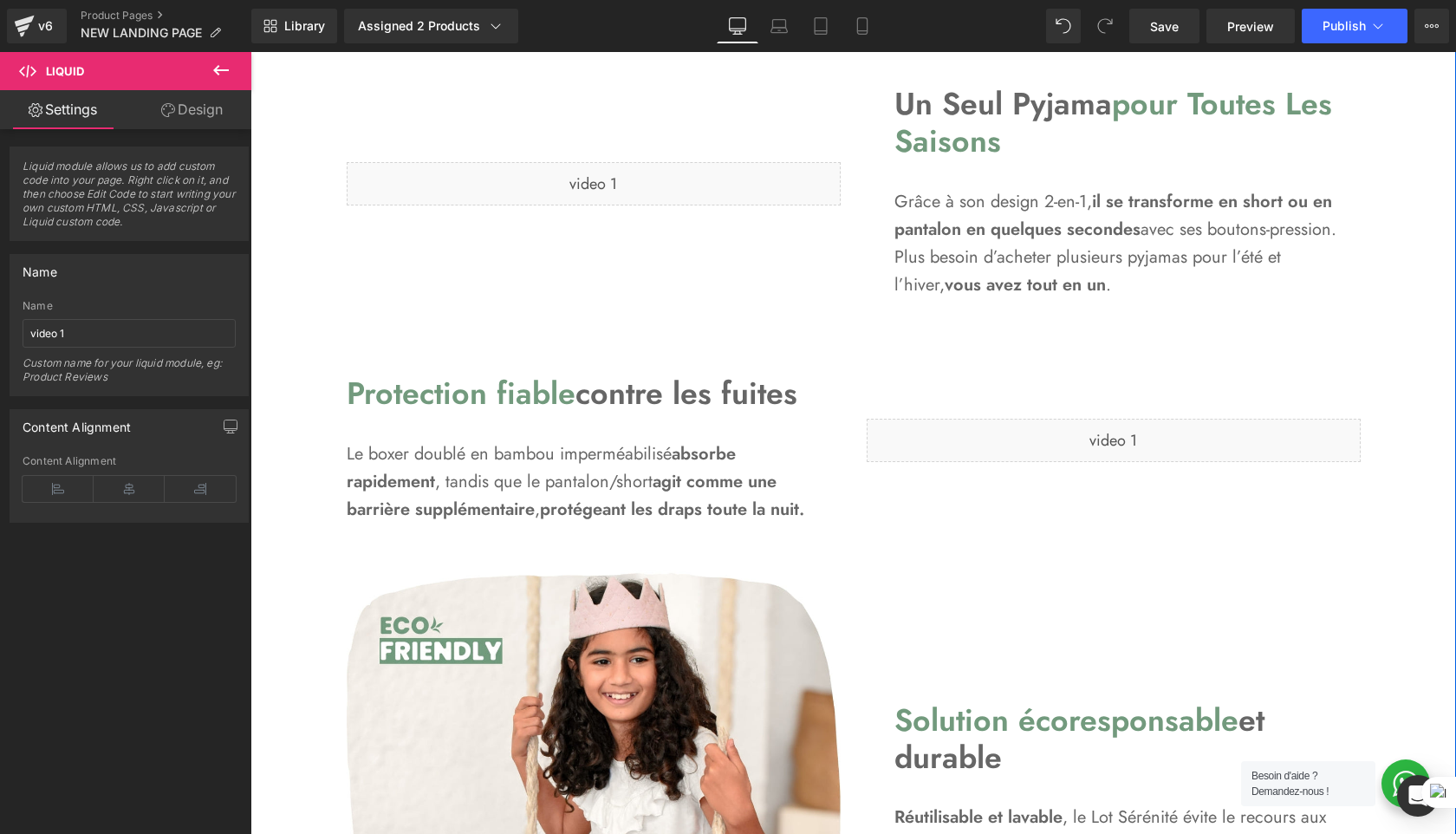
scroll to position [1719, 0]
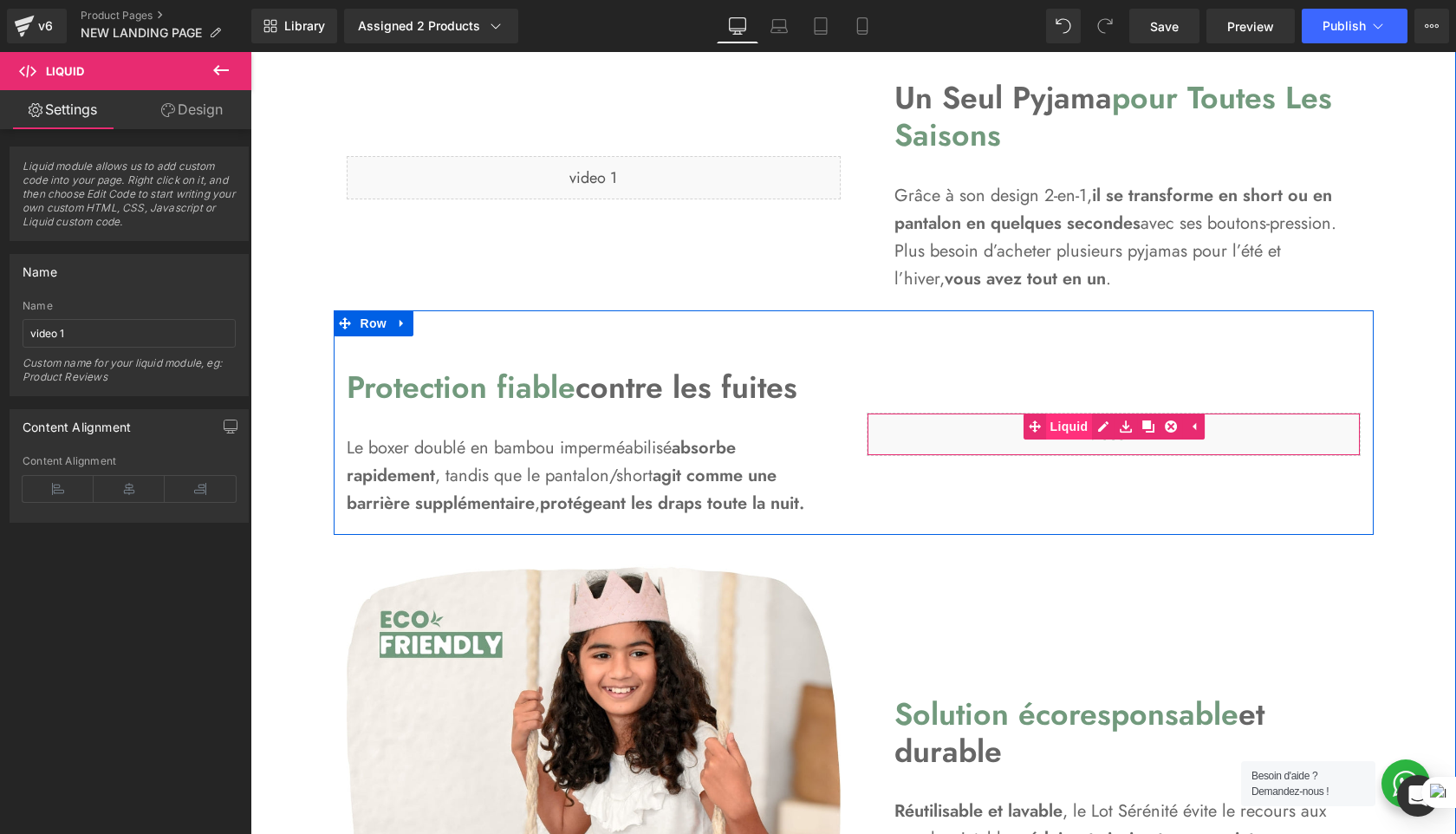
click at [1048, 428] on div "Liquid" at bounding box center [1114, 434] width 494 height 43
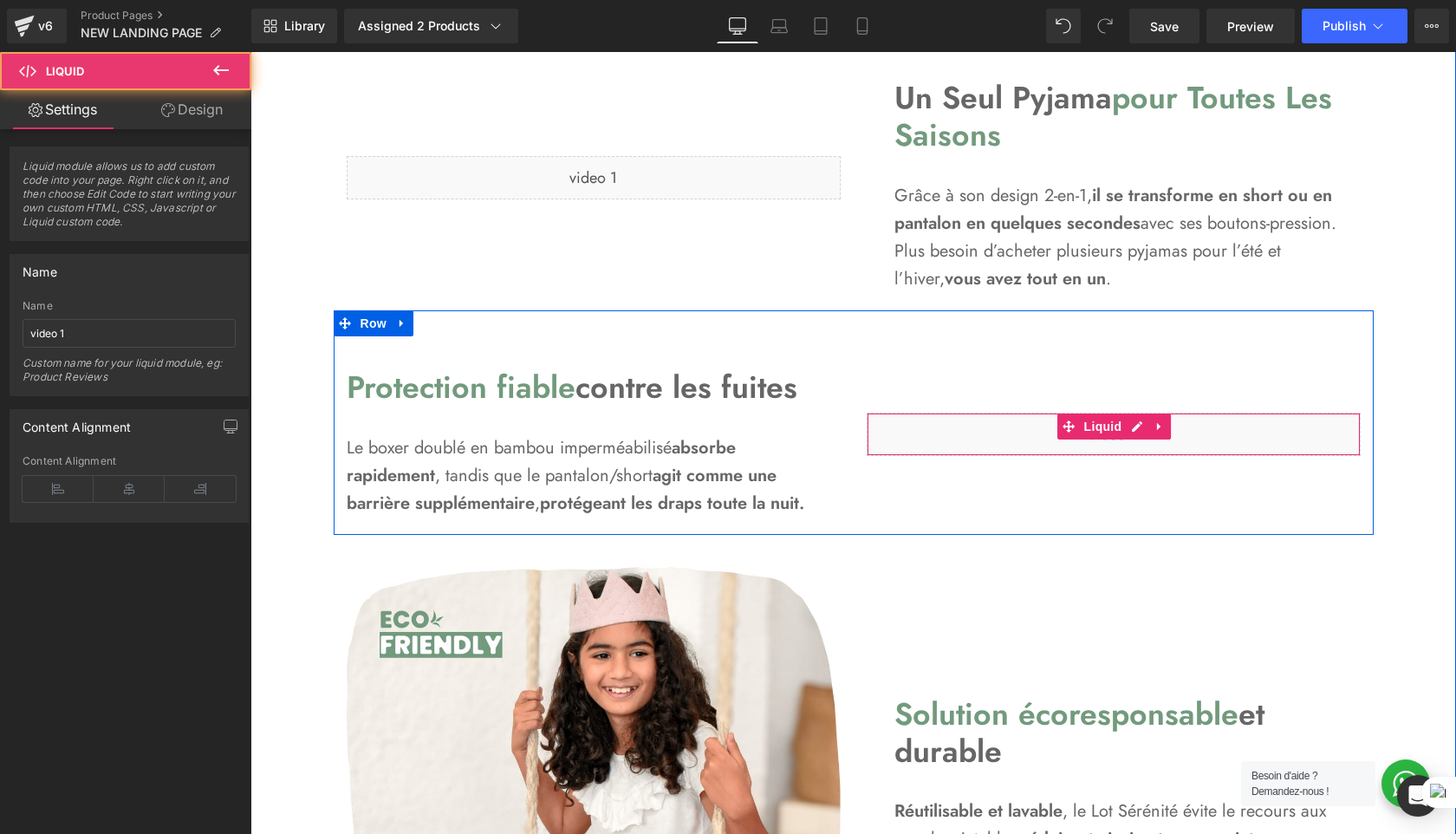
click at [986, 430] on div "Liquid" at bounding box center [1114, 434] width 494 height 43
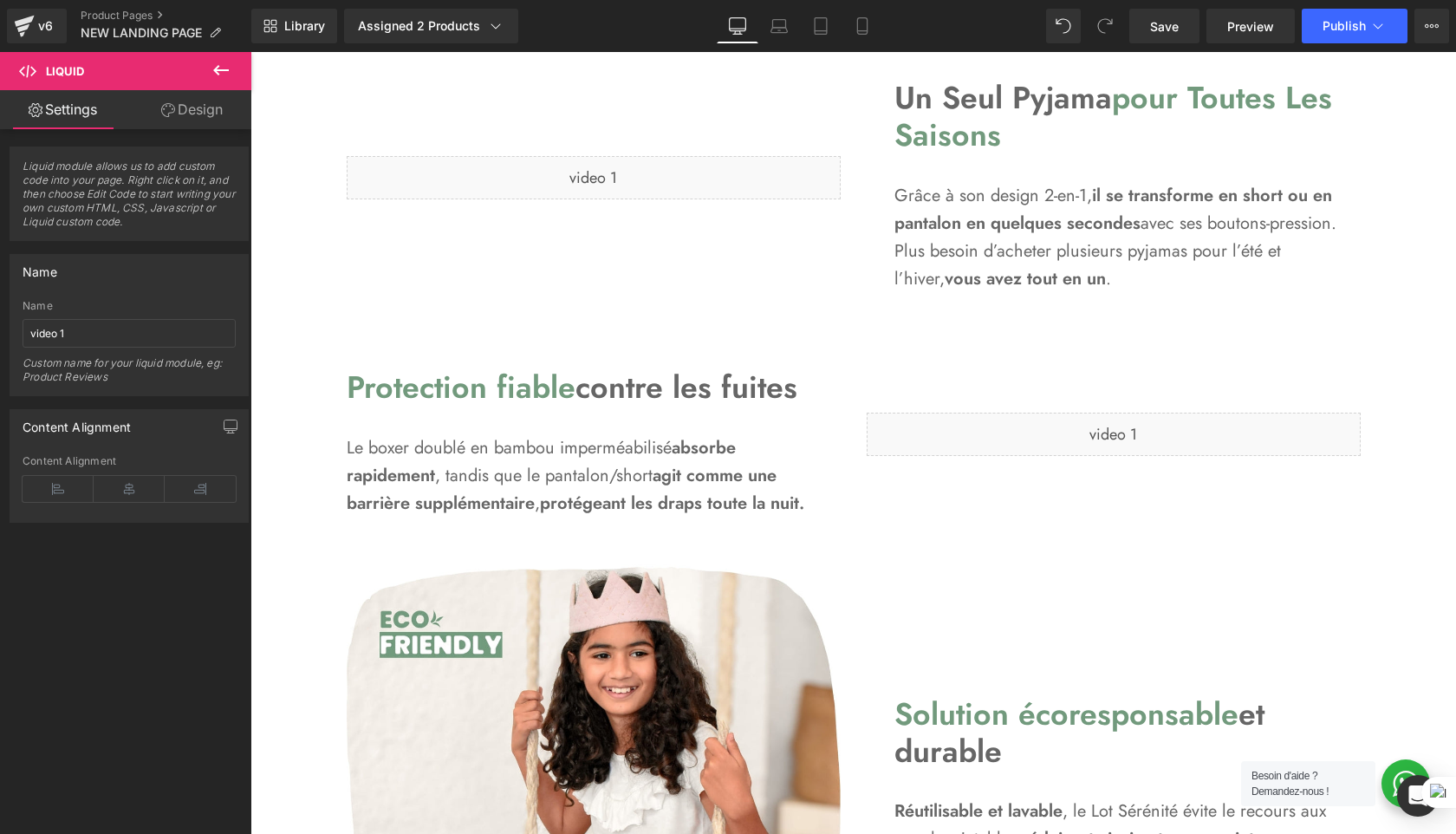
click at [60, 70] on span "Liquid" at bounding box center [65, 71] width 38 height 14
click at [187, 113] on link "Design" at bounding box center [192, 109] width 126 height 39
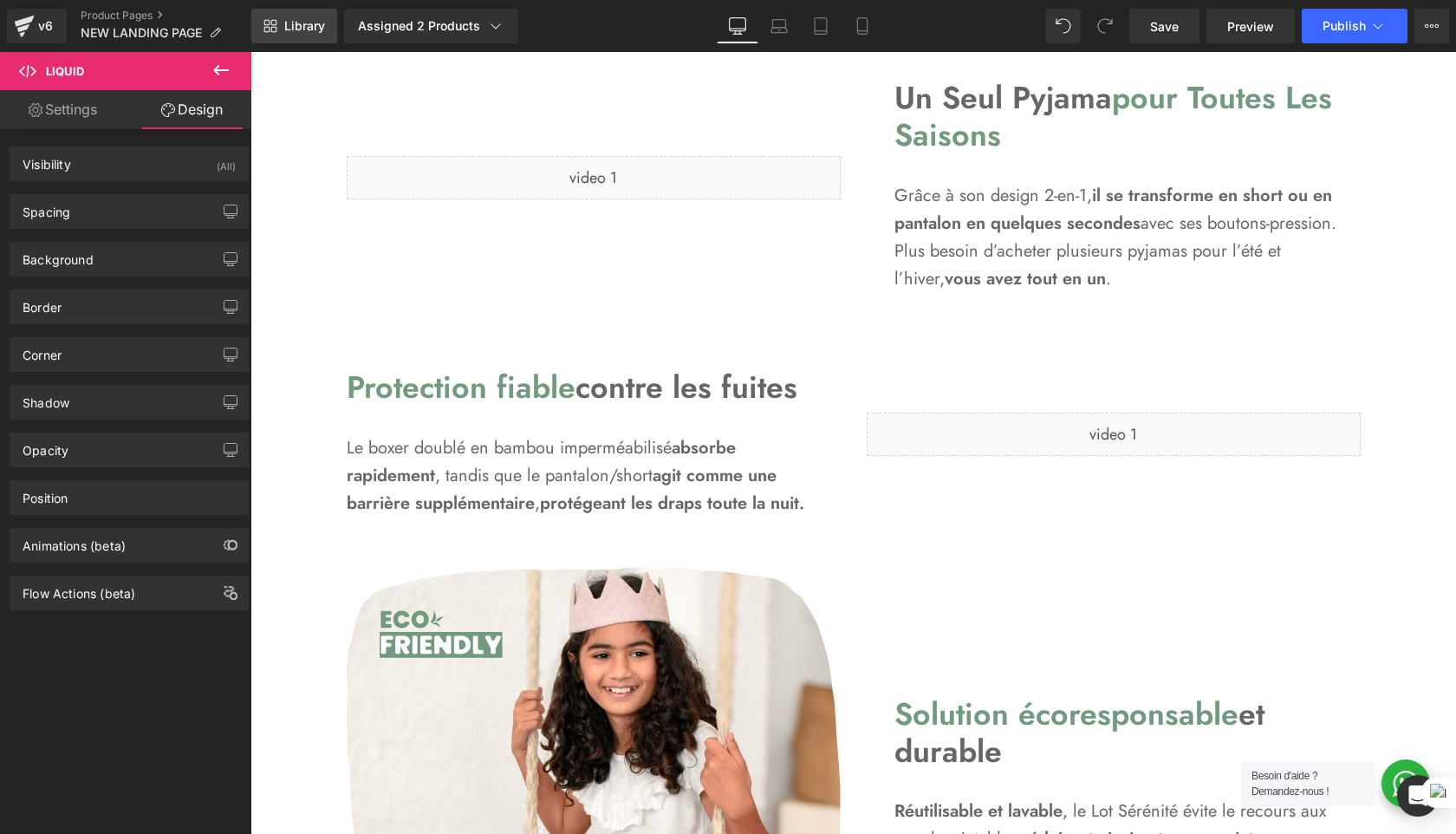
click at [292, 32] on span "Library" at bounding box center [304, 26] width 41 height 16
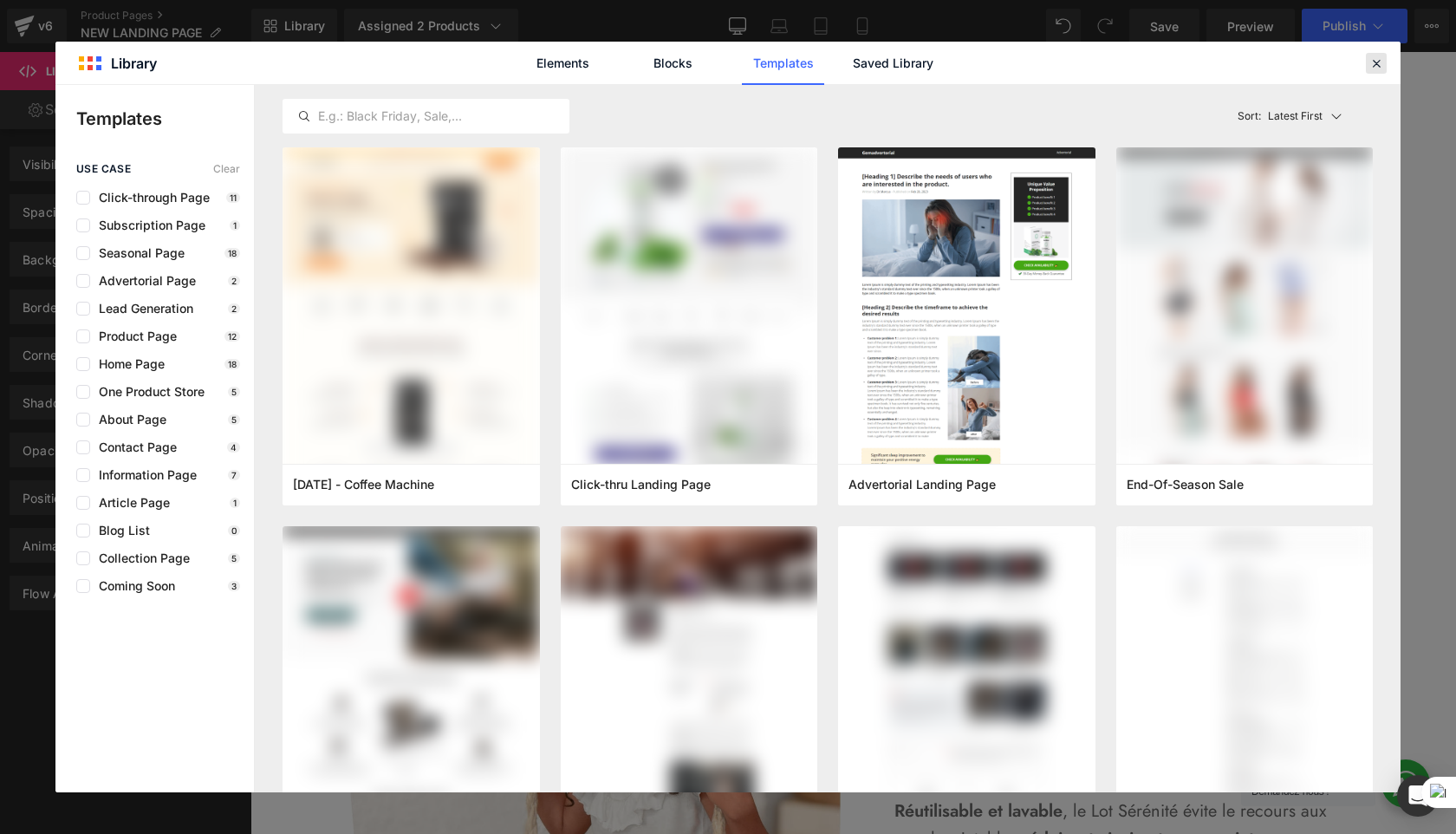
click at [1371, 68] on icon at bounding box center [1377, 63] width 16 height 16
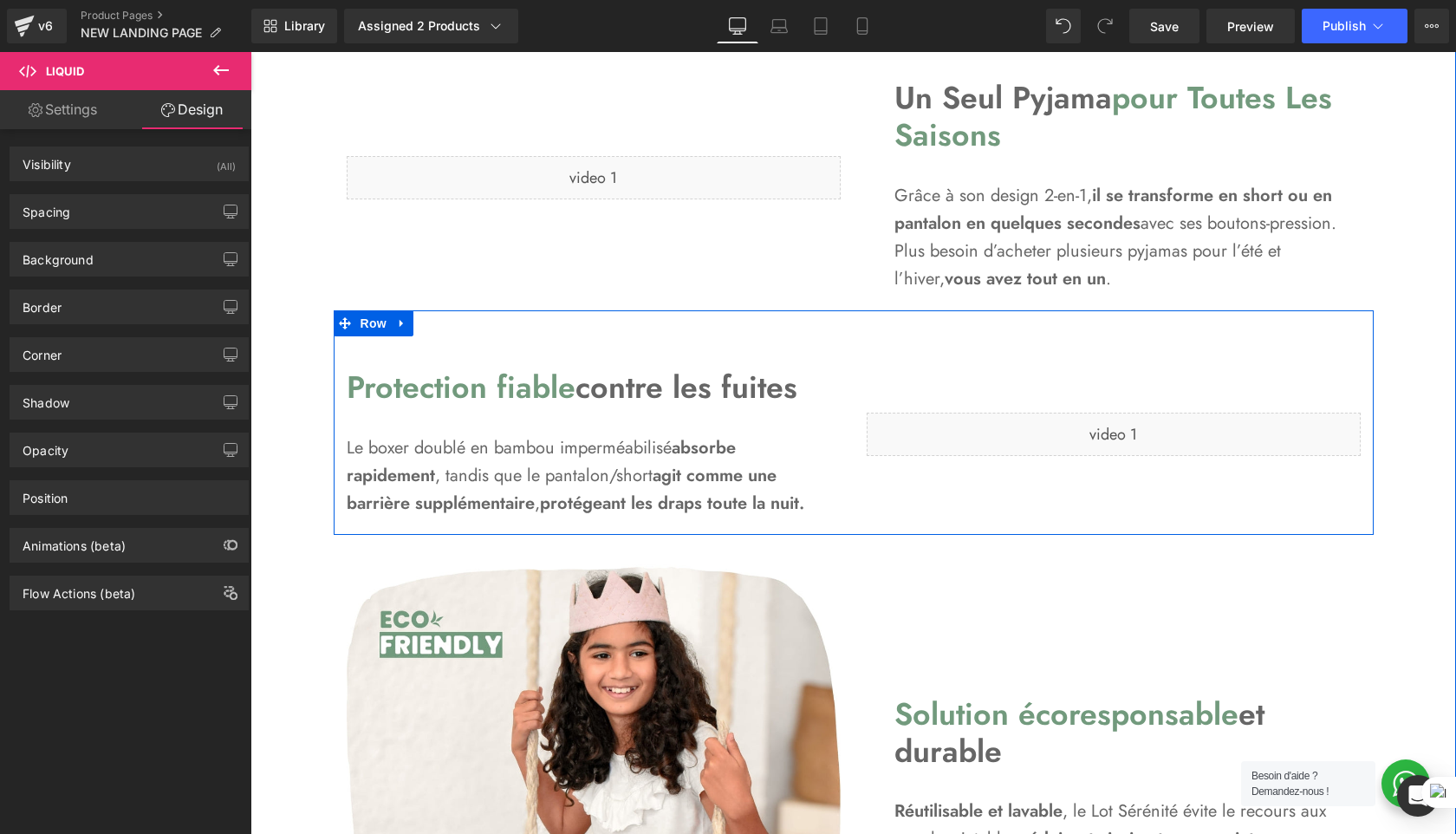
click at [974, 391] on div "Liquid" at bounding box center [1114, 434] width 520 height 182
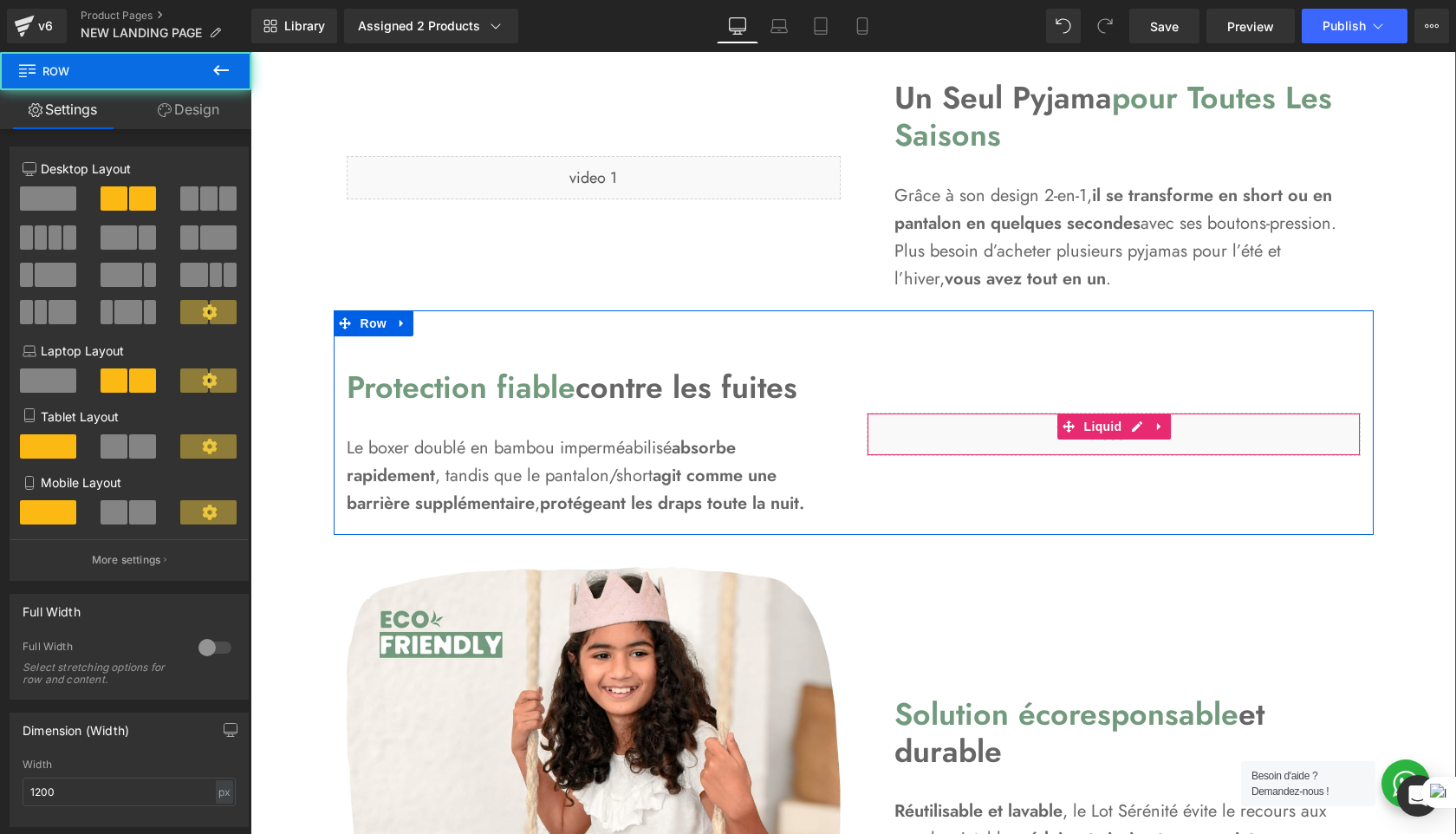
click at [1031, 432] on div "Liquid" at bounding box center [1114, 434] width 494 height 43
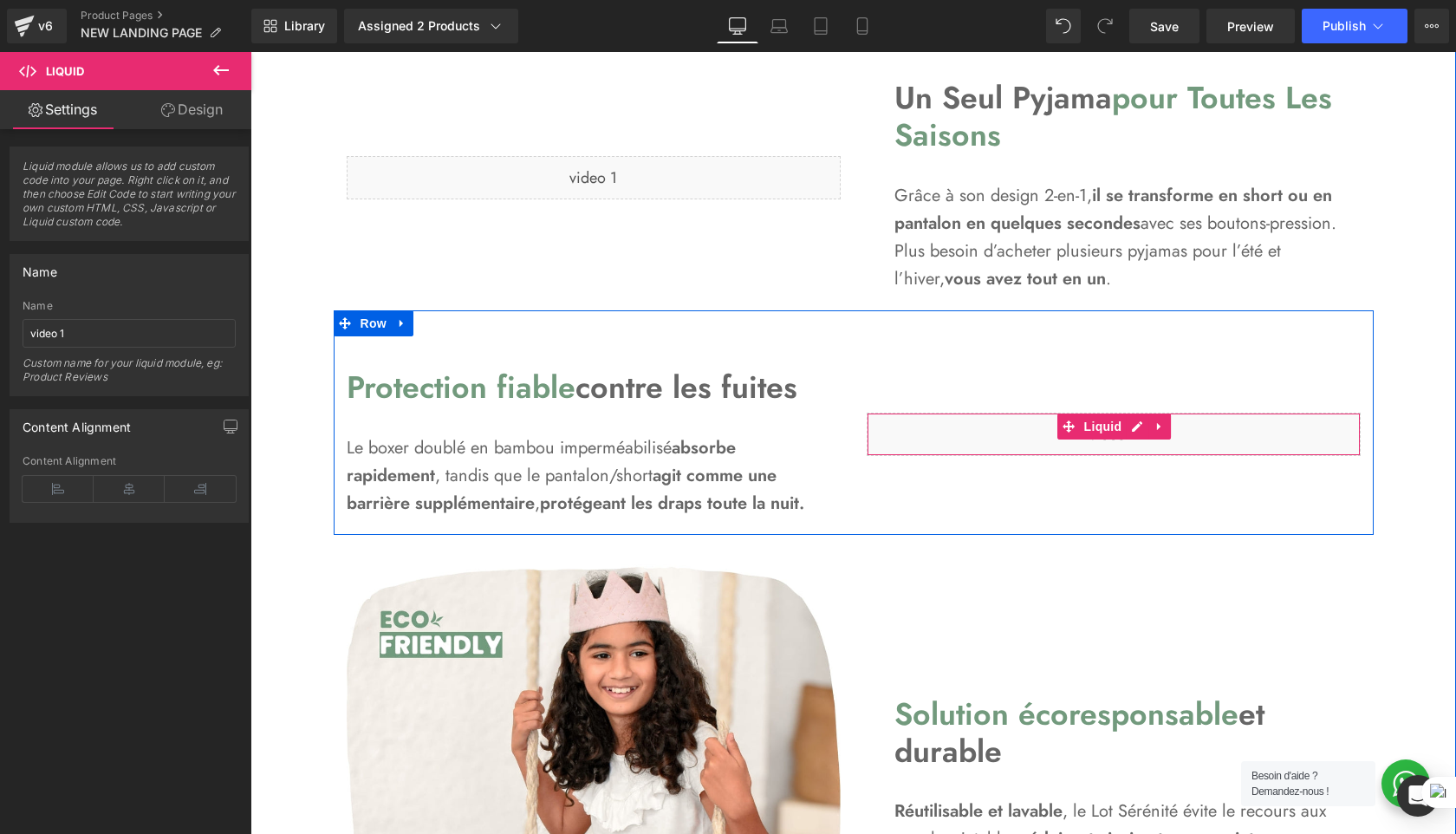
click at [1007, 430] on div "Liquid" at bounding box center [1114, 434] width 494 height 43
click at [1134, 426] on div "Liquid" at bounding box center [1114, 434] width 494 height 43
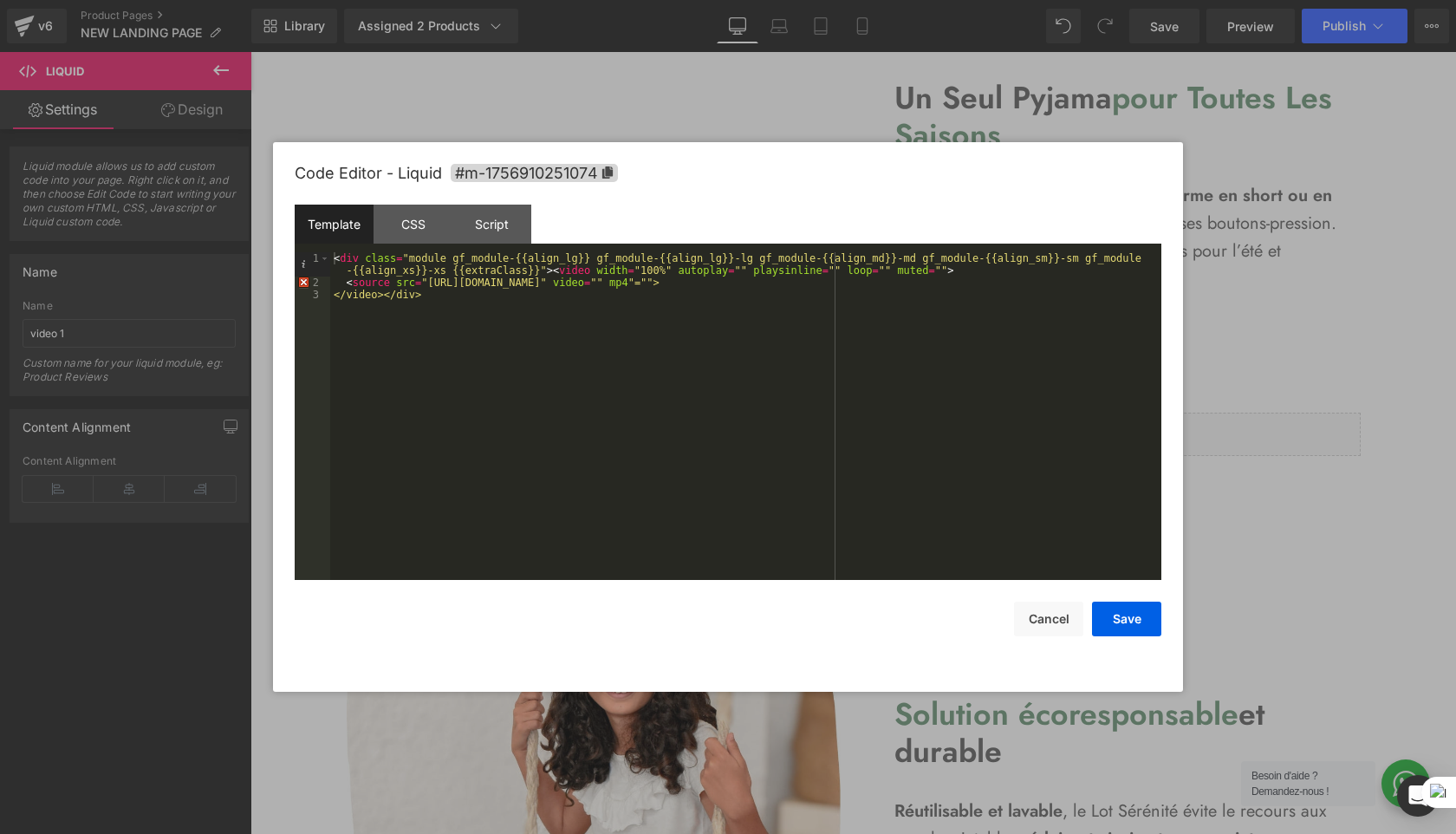
click at [1265, 284] on div at bounding box center [728, 417] width 1456 height 834
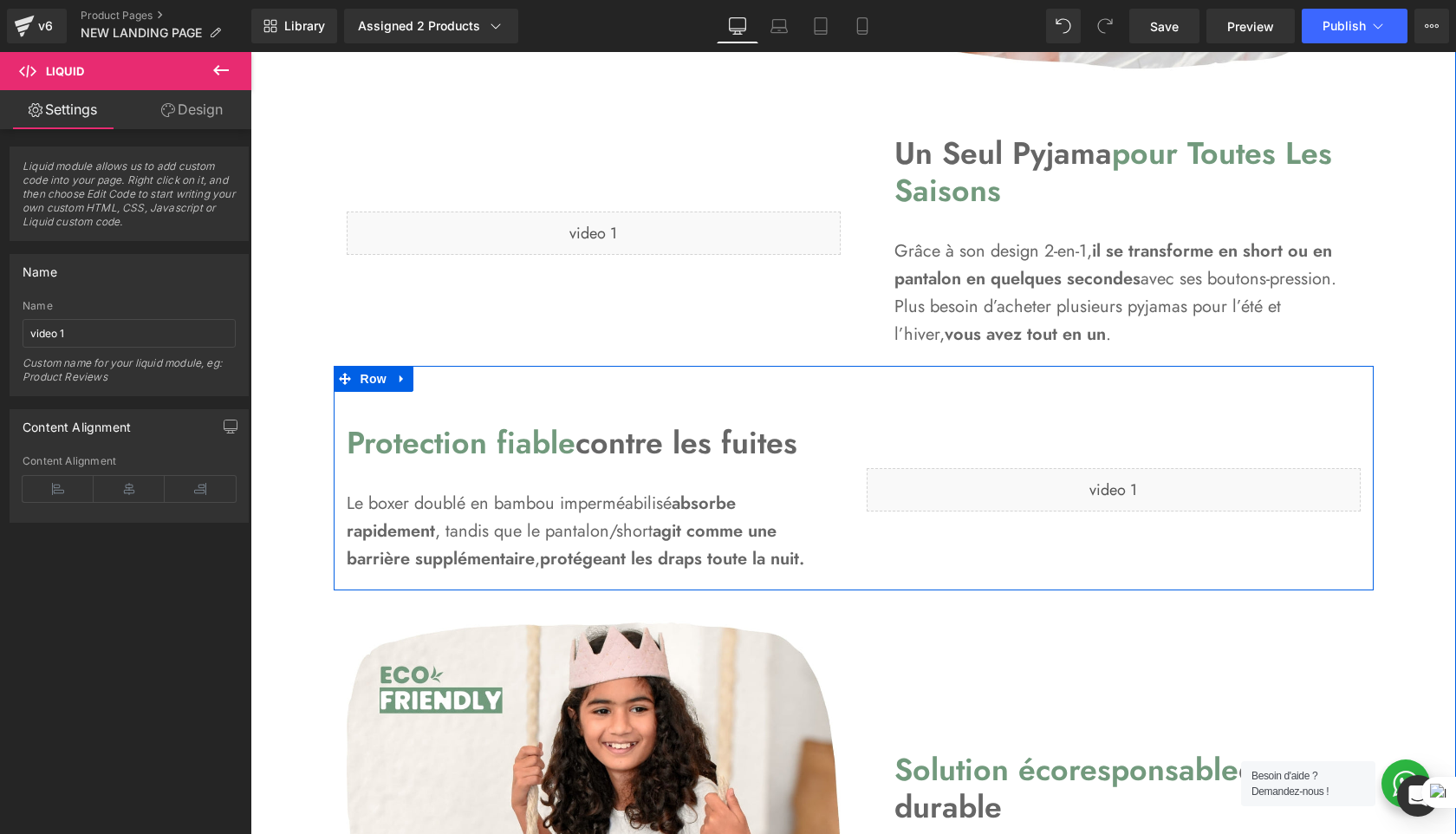
scroll to position [1674, 0]
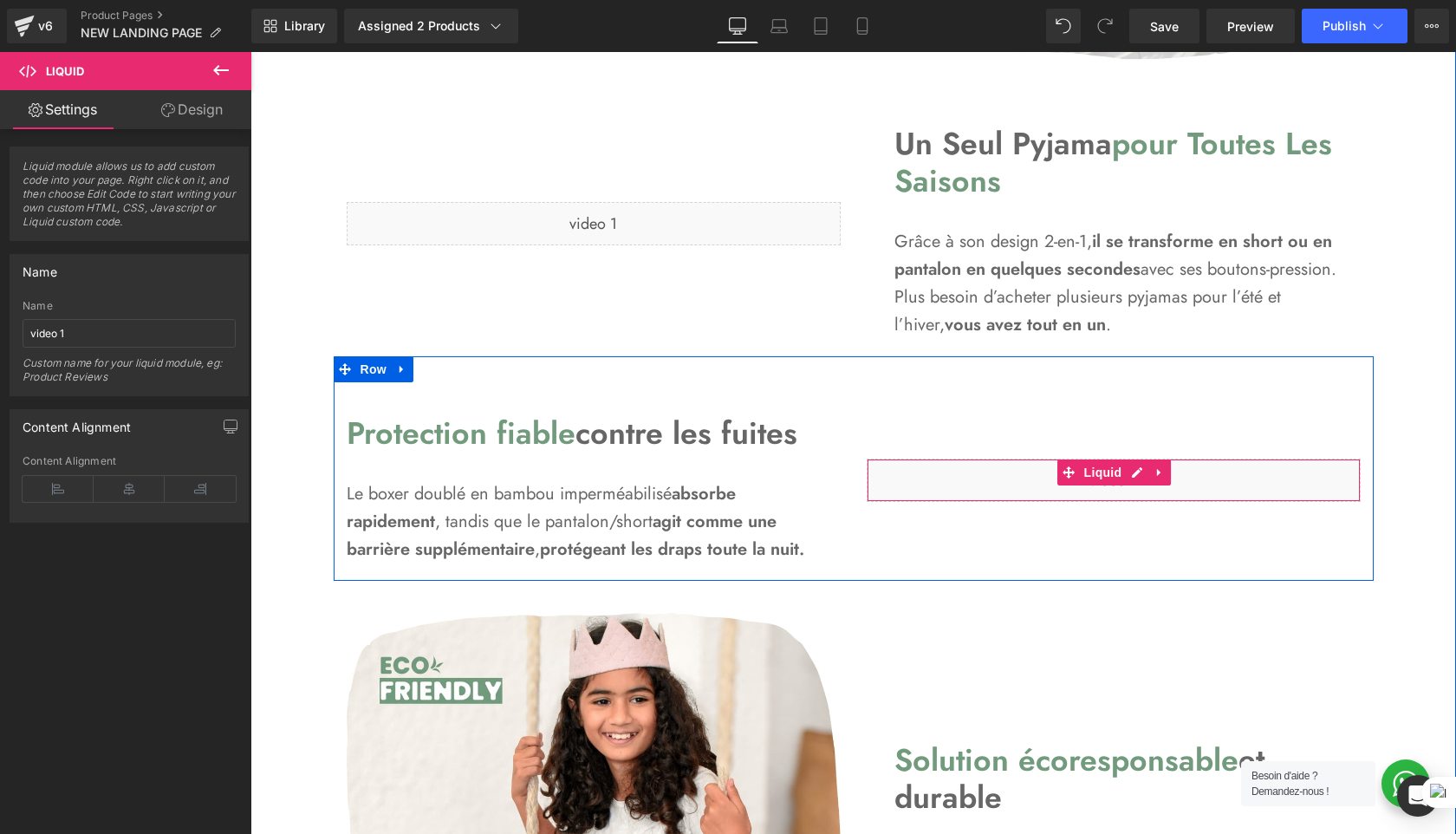
click at [1081, 495] on div "Liquid" at bounding box center [1114, 480] width 494 height 43
click at [1141, 474] on div "Liquid" at bounding box center [1114, 480] width 494 height 43
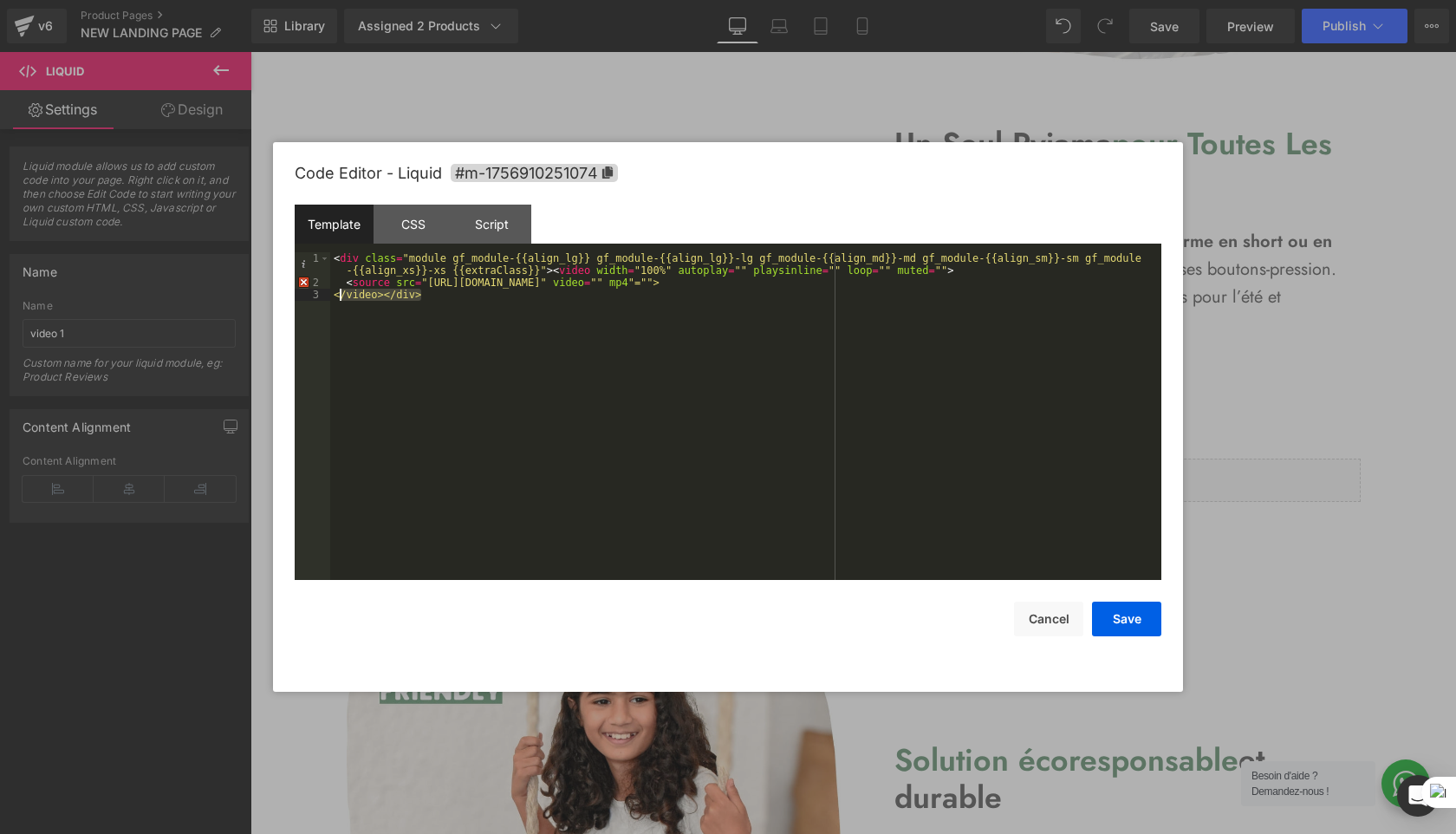
drag, startPoint x: 474, startPoint y: 328, endPoint x: 321, endPoint y: 251, distance: 171.3
click at [321, 251] on div "Template CSS Script Data 1 2 3 < div class = "module gf_module-{{align_lg}} gf_…" at bounding box center [728, 391] width 867 height 375
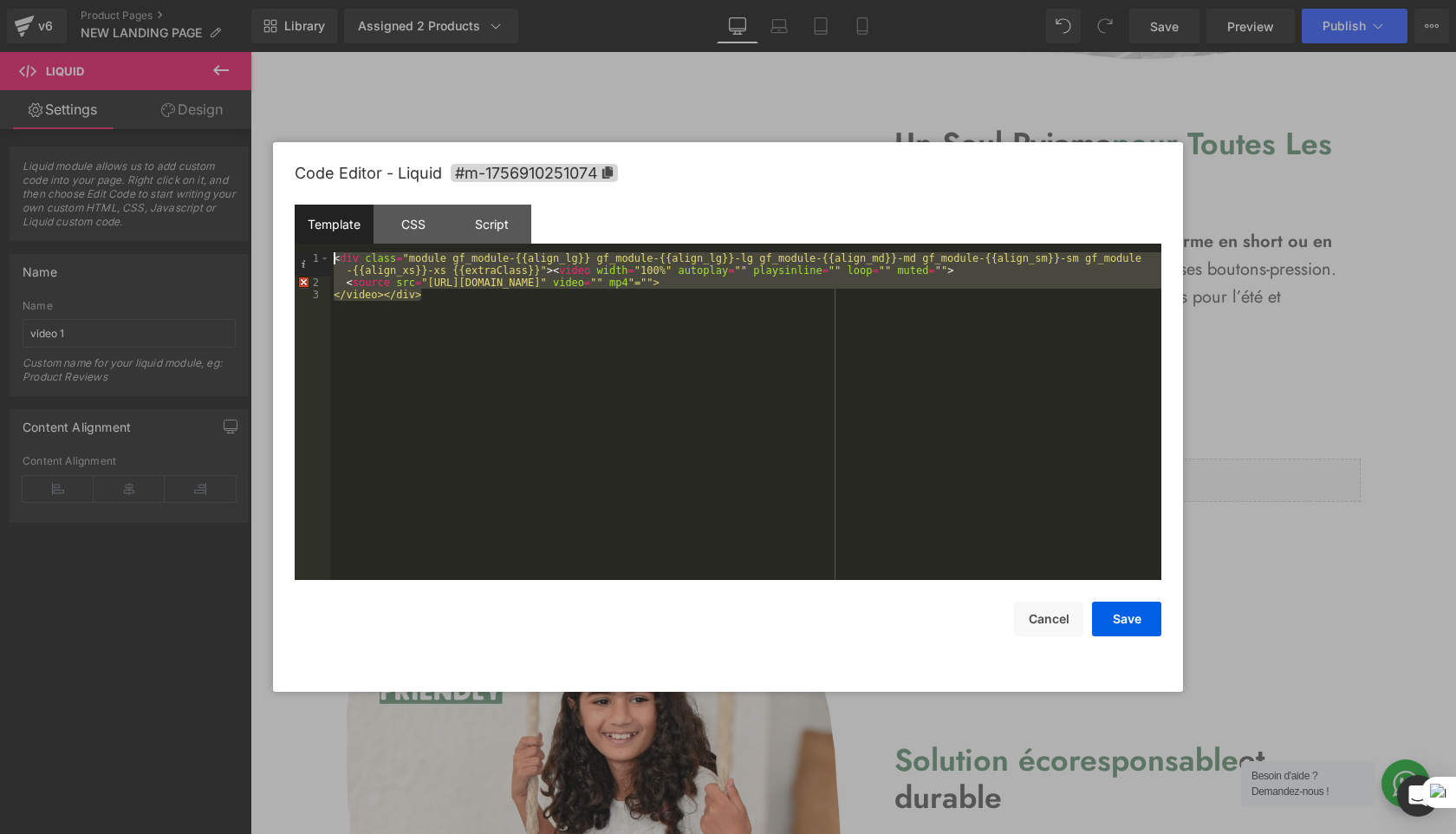
click at [581, 332] on div "< div class = "module gf_module-{{align_lg}} gf_module-{{align_lg}}-lg gf_modul…" at bounding box center [745, 434] width 831 height 364
drag, startPoint x: 450, startPoint y: 304, endPoint x: 308, endPoint y: 234, distance: 158.3
click at [308, 234] on div "Template CSS Script Data 1 2 3 < div class = "module gf_module-{{align_lg}} gf_…" at bounding box center [728, 391] width 867 height 375
click at [448, 302] on div "< div class = "module gf_module-{{align_lg}} gf_module-{{align_lg}}-lg gf_modul…" at bounding box center [745, 434] width 831 height 364
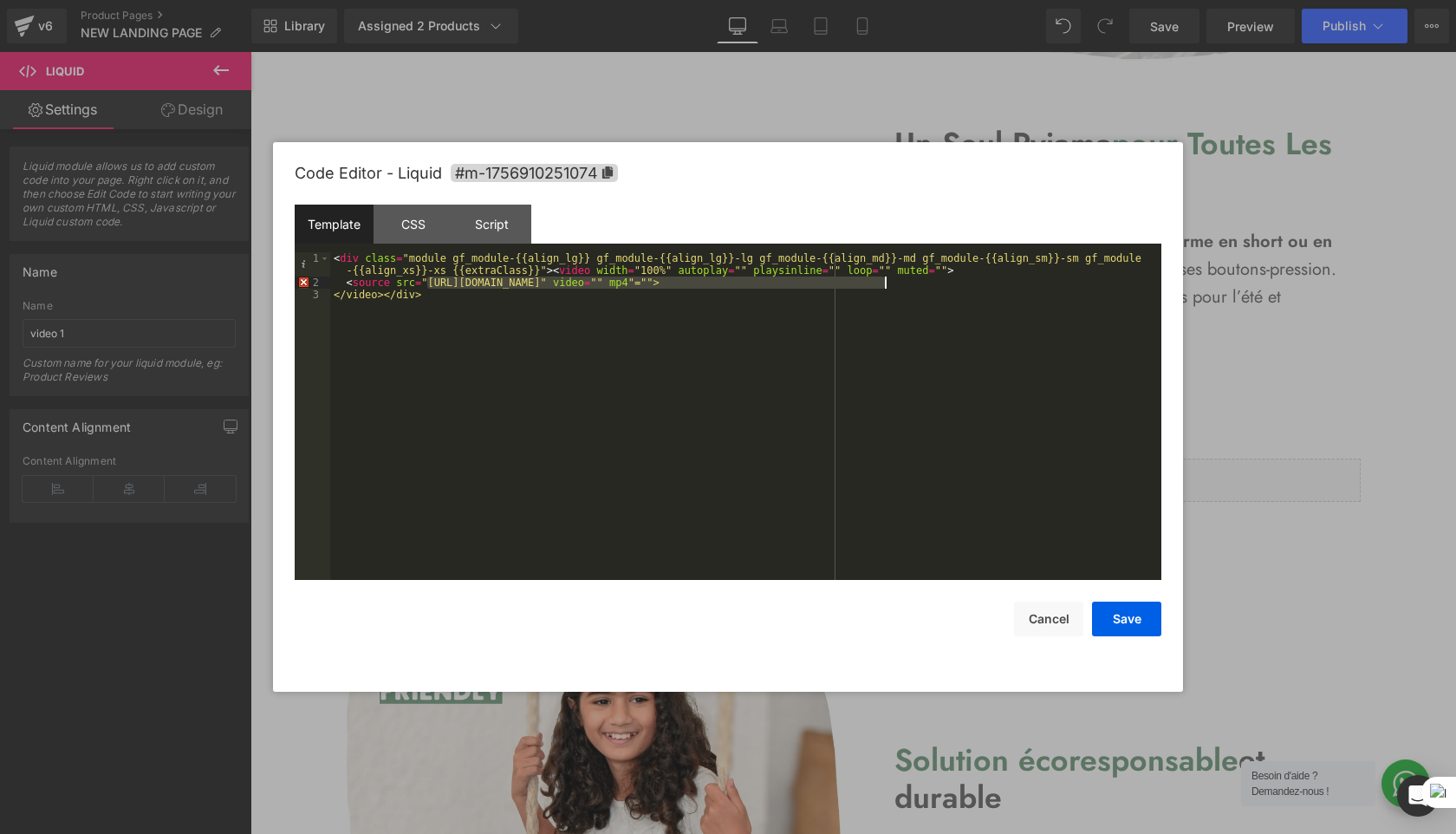
drag, startPoint x: 427, startPoint y: 284, endPoint x: 883, endPoint y: 287, distance: 456.0
click at [883, 287] on div "< div class = "module gf_module-{{align_lg}} gf_module-{{align_lg}}-lg gf_modul…" at bounding box center [745, 434] width 831 height 364
click at [1118, 623] on button "Save" at bounding box center [1126, 618] width 69 height 35
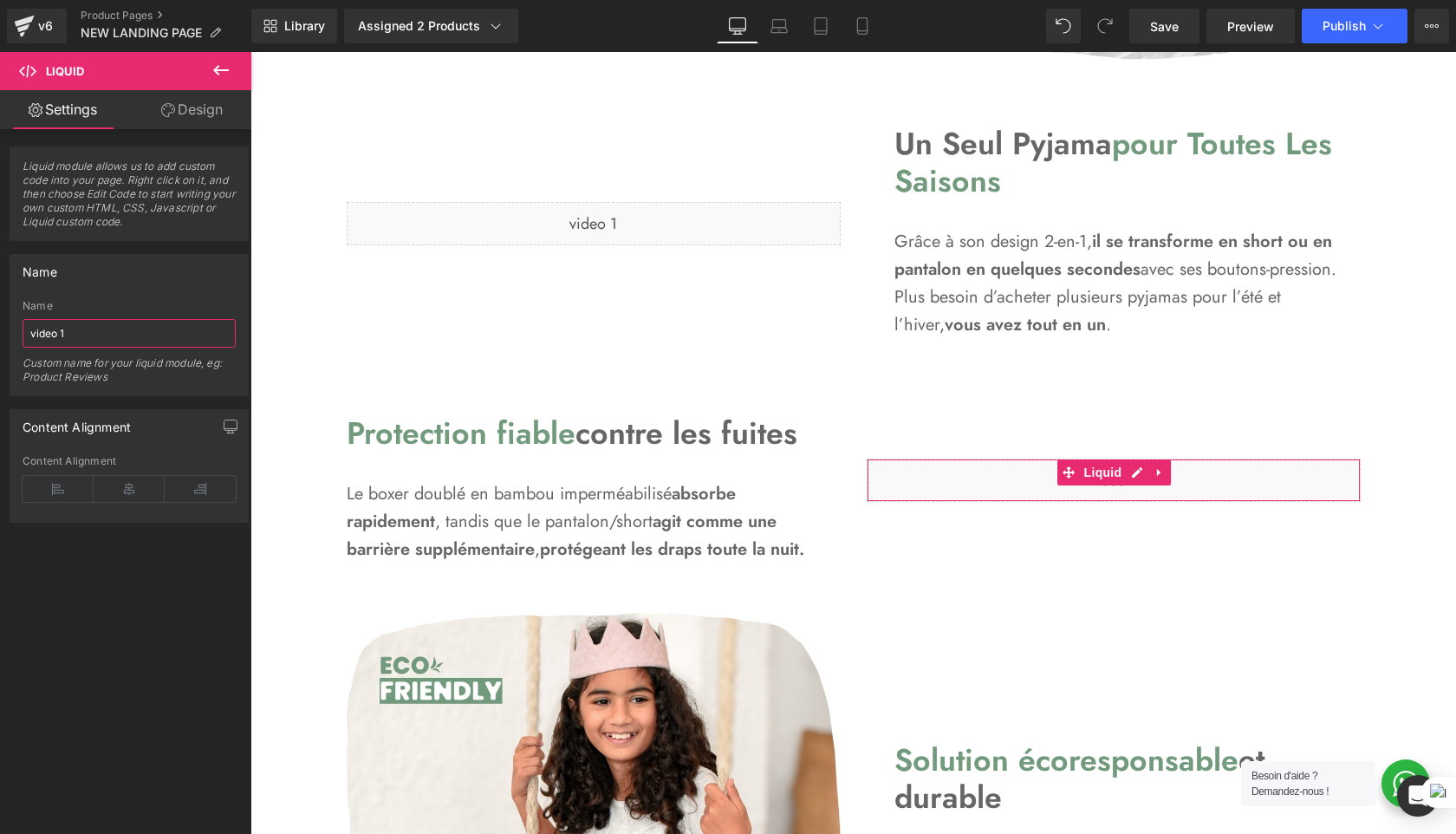
click at [68, 331] on input "video 1" at bounding box center [130, 333] width 214 height 28
type input "video 2"
click at [1169, 36] on link "Save" at bounding box center [1165, 26] width 70 height 35
click at [1252, 23] on span "Preview" at bounding box center [1251, 26] width 47 height 18
click at [170, 104] on icon at bounding box center [168, 110] width 14 height 14
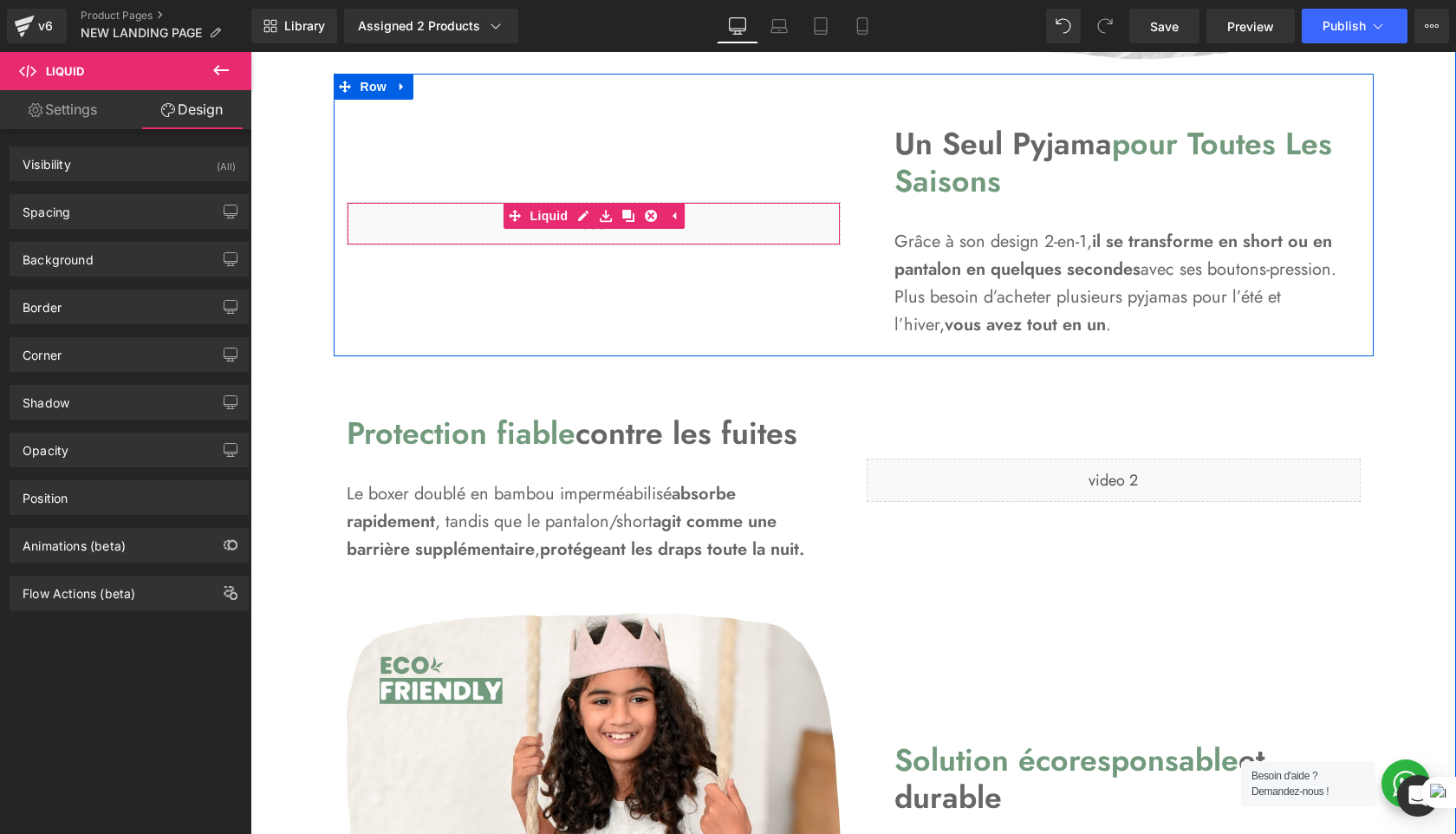
click at [711, 222] on div "Liquid" at bounding box center [594, 224] width 494 height 43
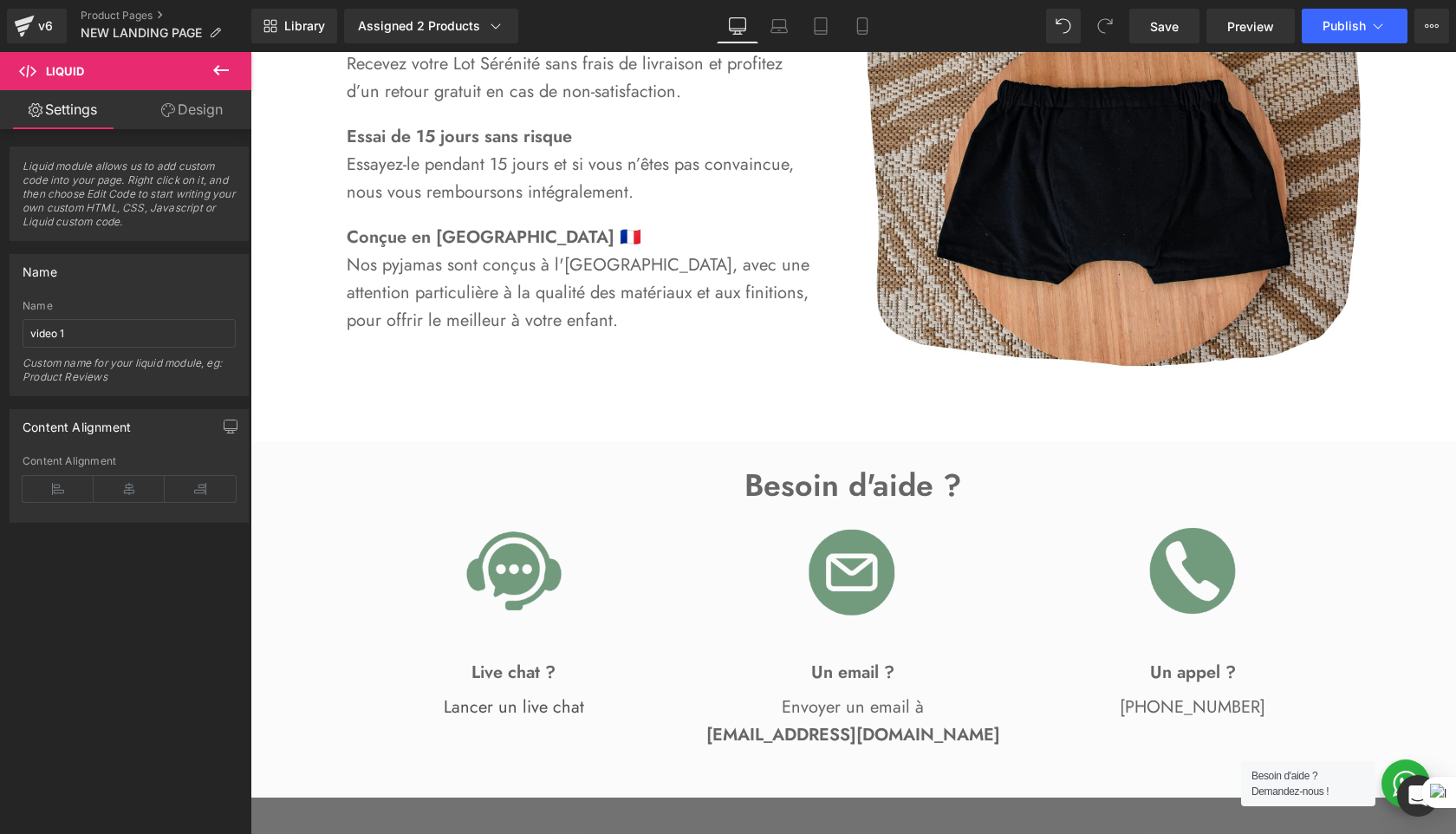
scroll to position [2145, 0]
